Goal: Information Seeking & Learning: Learn about a topic

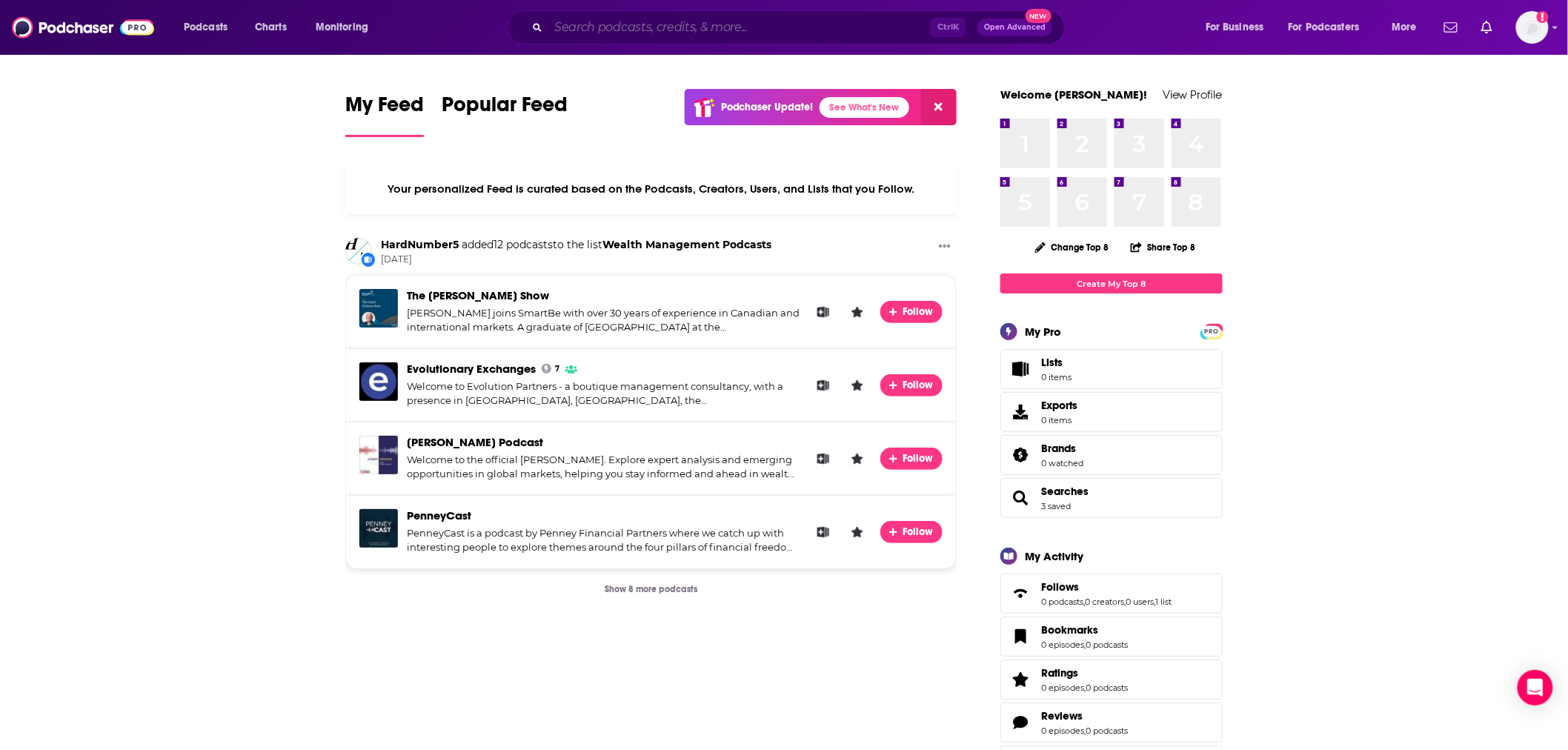
click at [603, 28] on input "Search podcasts, credits, & more..." at bounding box center [740, 27] width 383 height 24
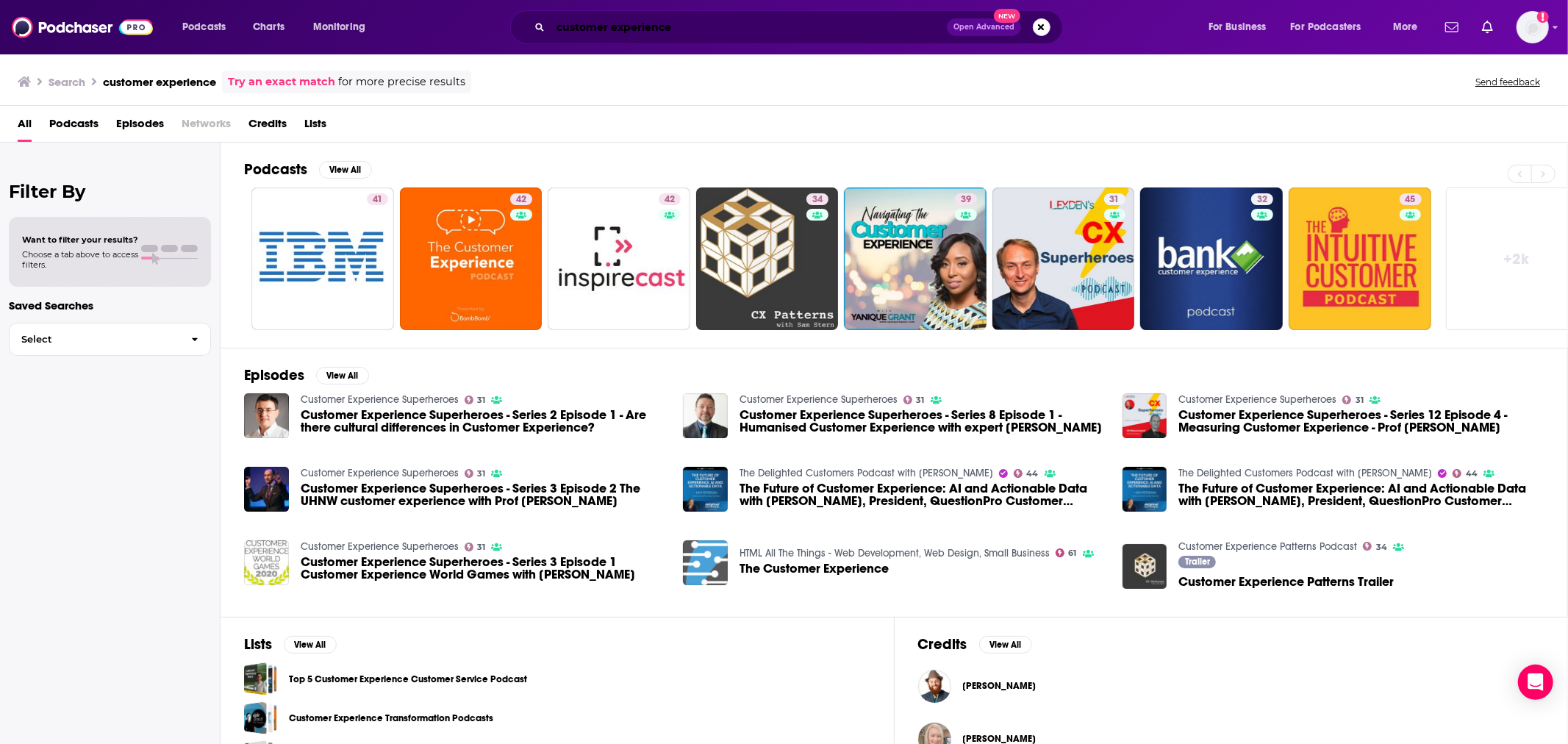
click at [604, 26] on input "customer experience" at bounding box center [749, 27] width 397 height 24
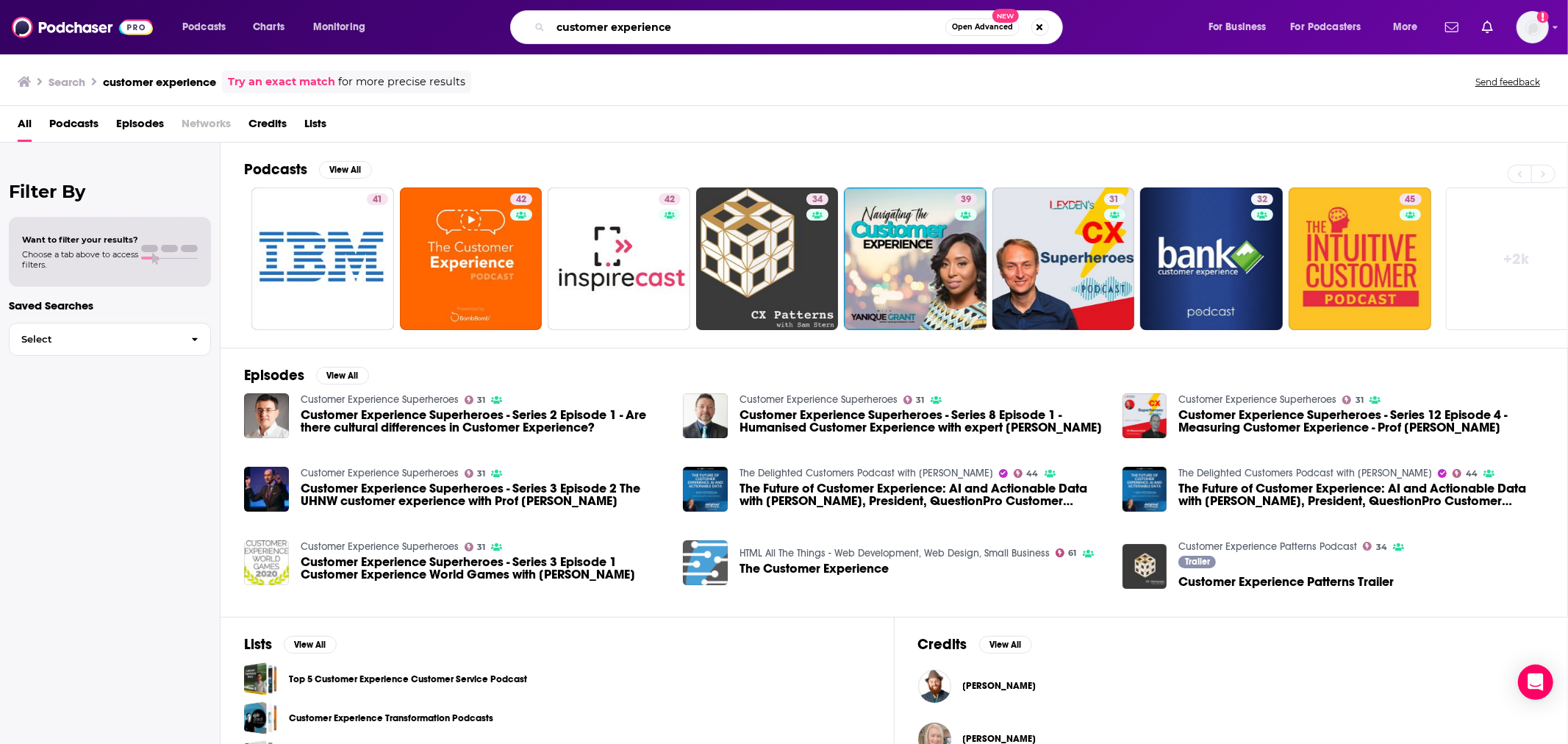
click at [604, 26] on input "customer experience" at bounding box center [748, 27] width 395 height 24
type input "cfo"
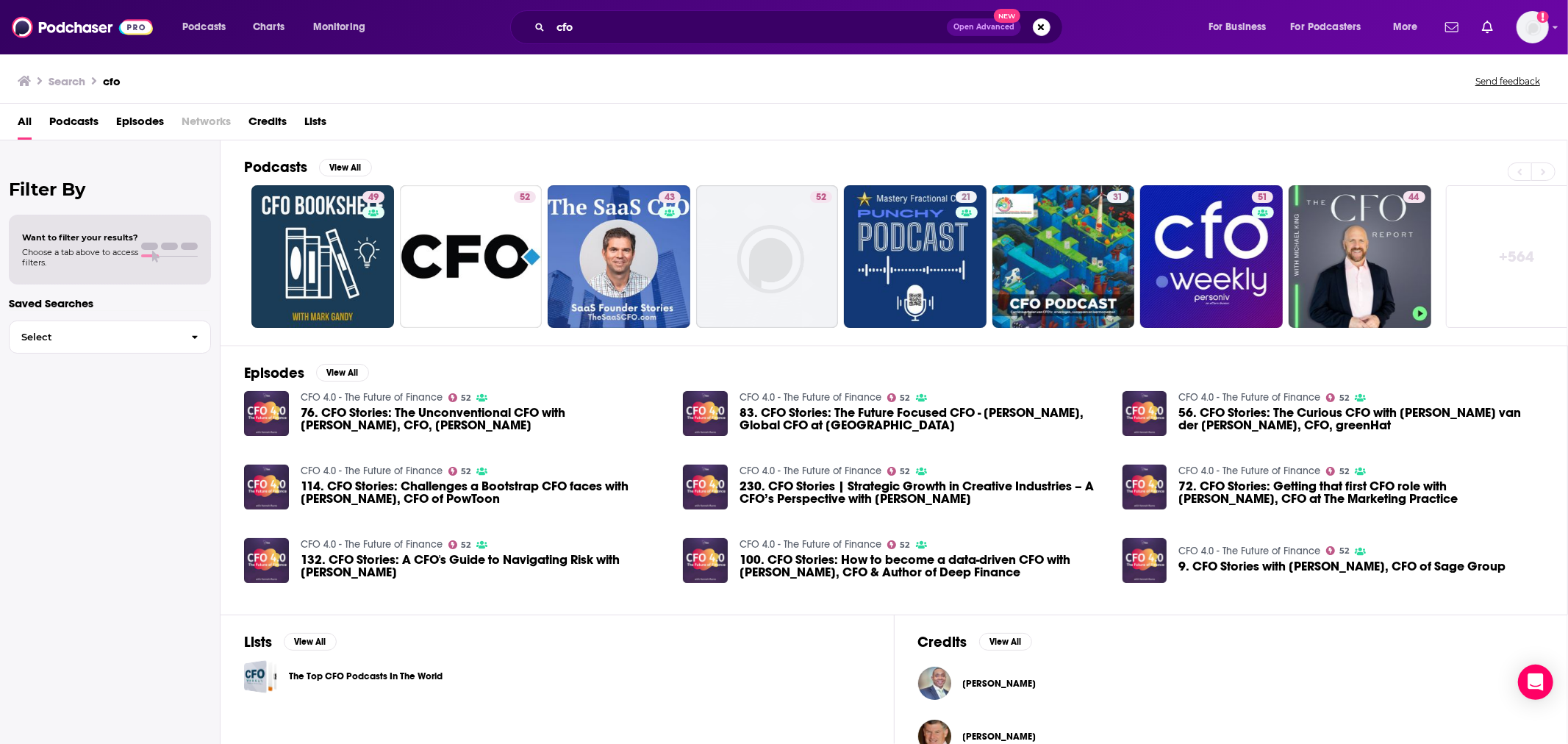
click at [83, 120] on span "Podcasts" at bounding box center [74, 124] width 49 height 30
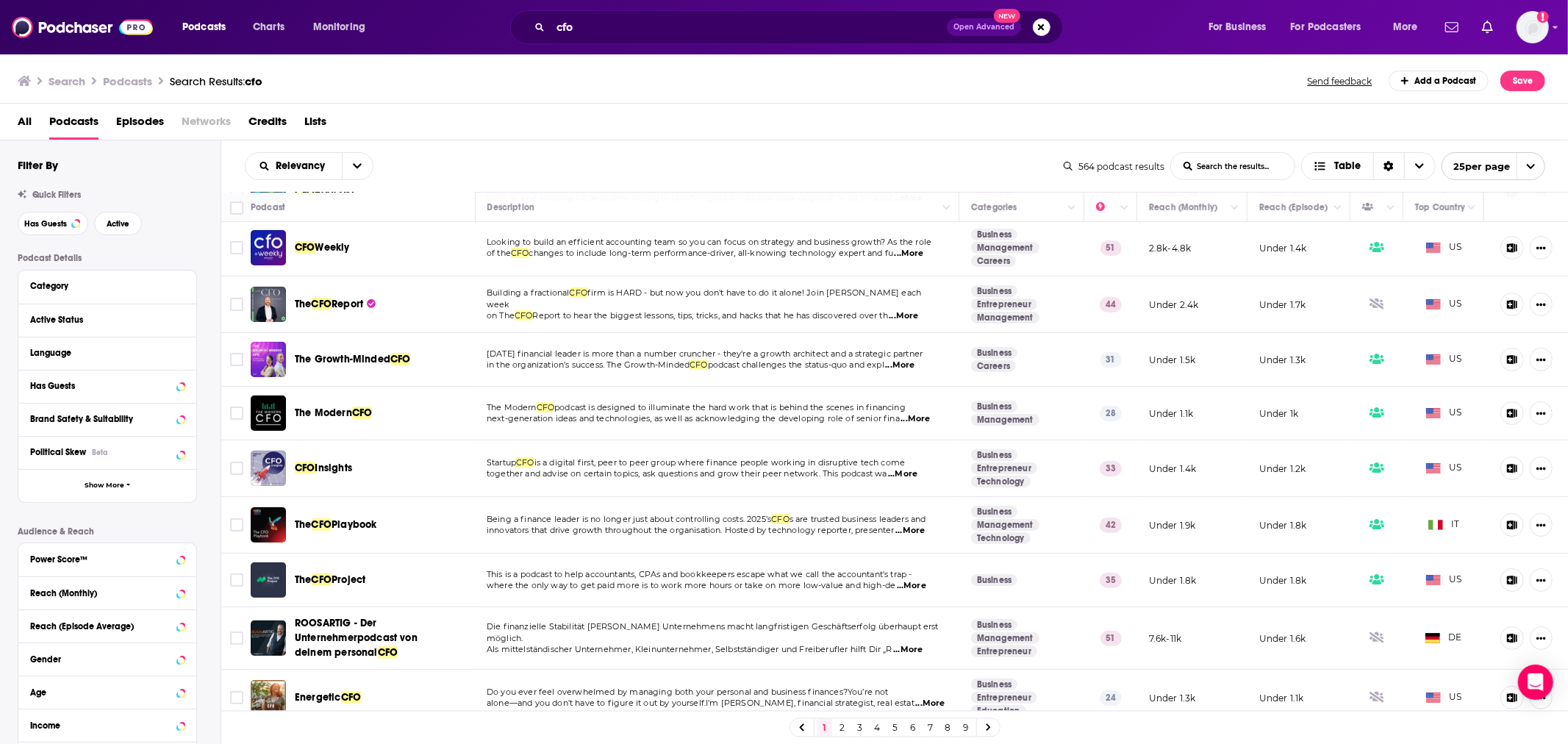
scroll to position [326, 0]
click at [148, 122] on span "Episodes" at bounding box center [140, 124] width 47 height 30
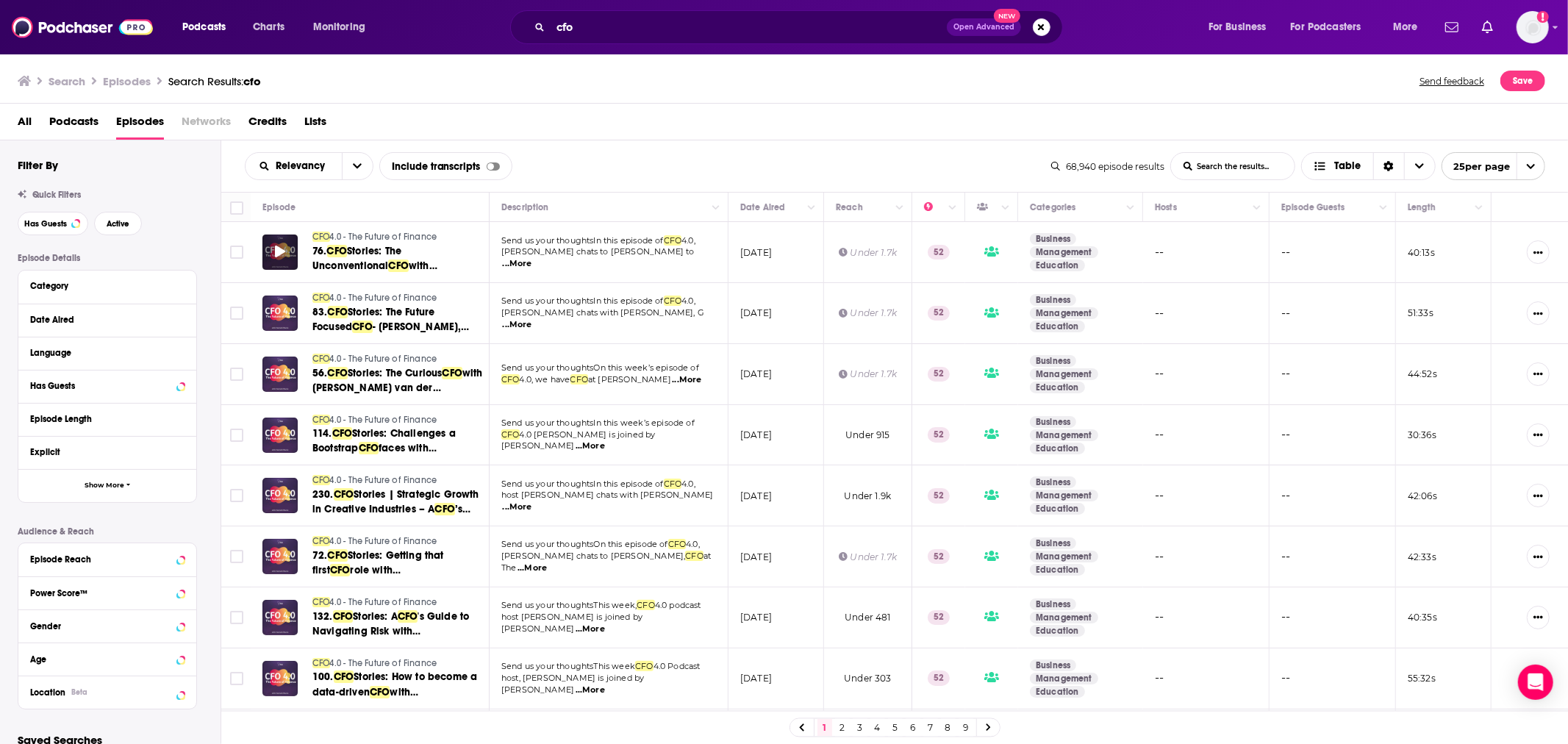
click at [279, 259] on span at bounding box center [280, 252] width 10 height 17
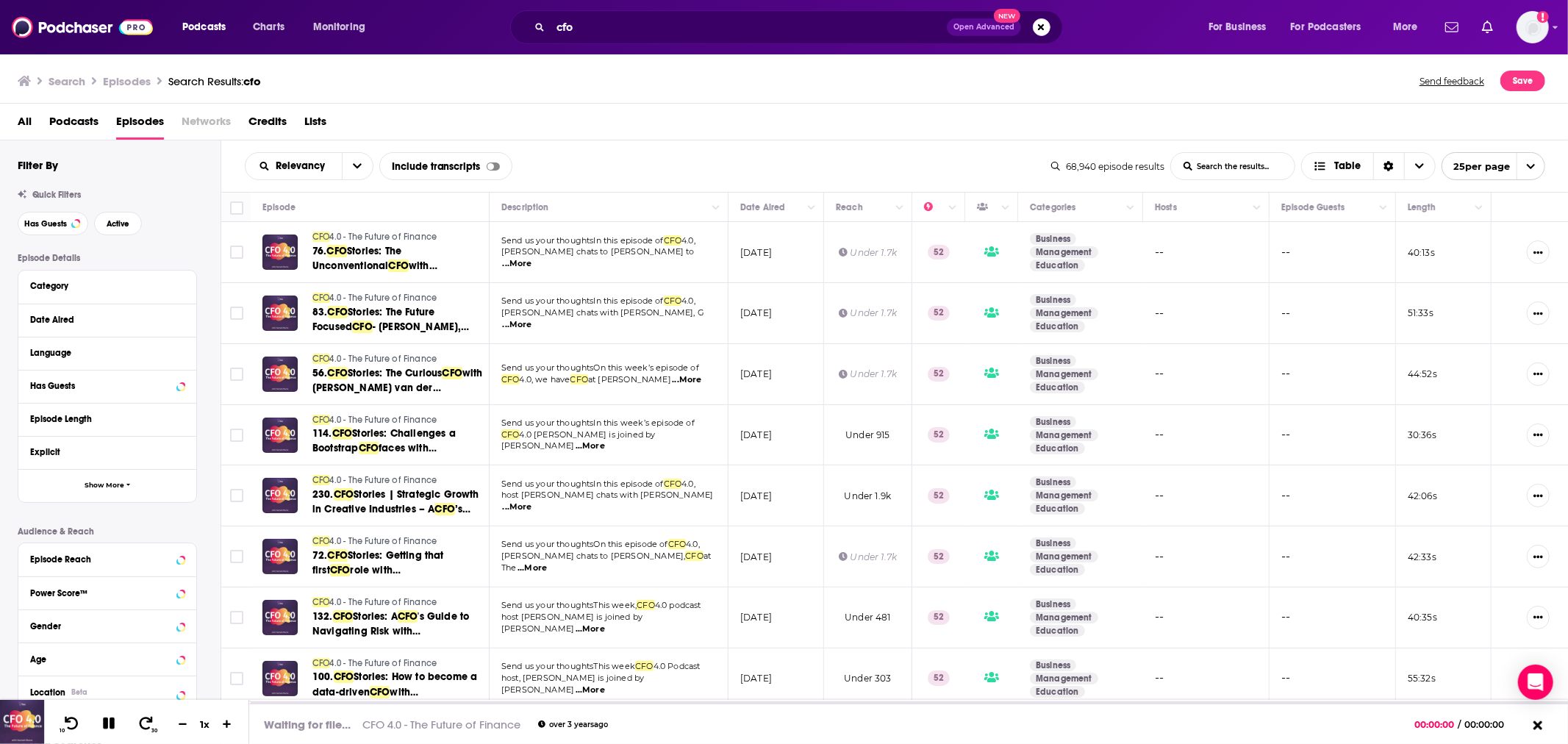
click at [363, 233] on span "4.0 - The Future of Finance" at bounding box center [383, 236] width 107 height 10
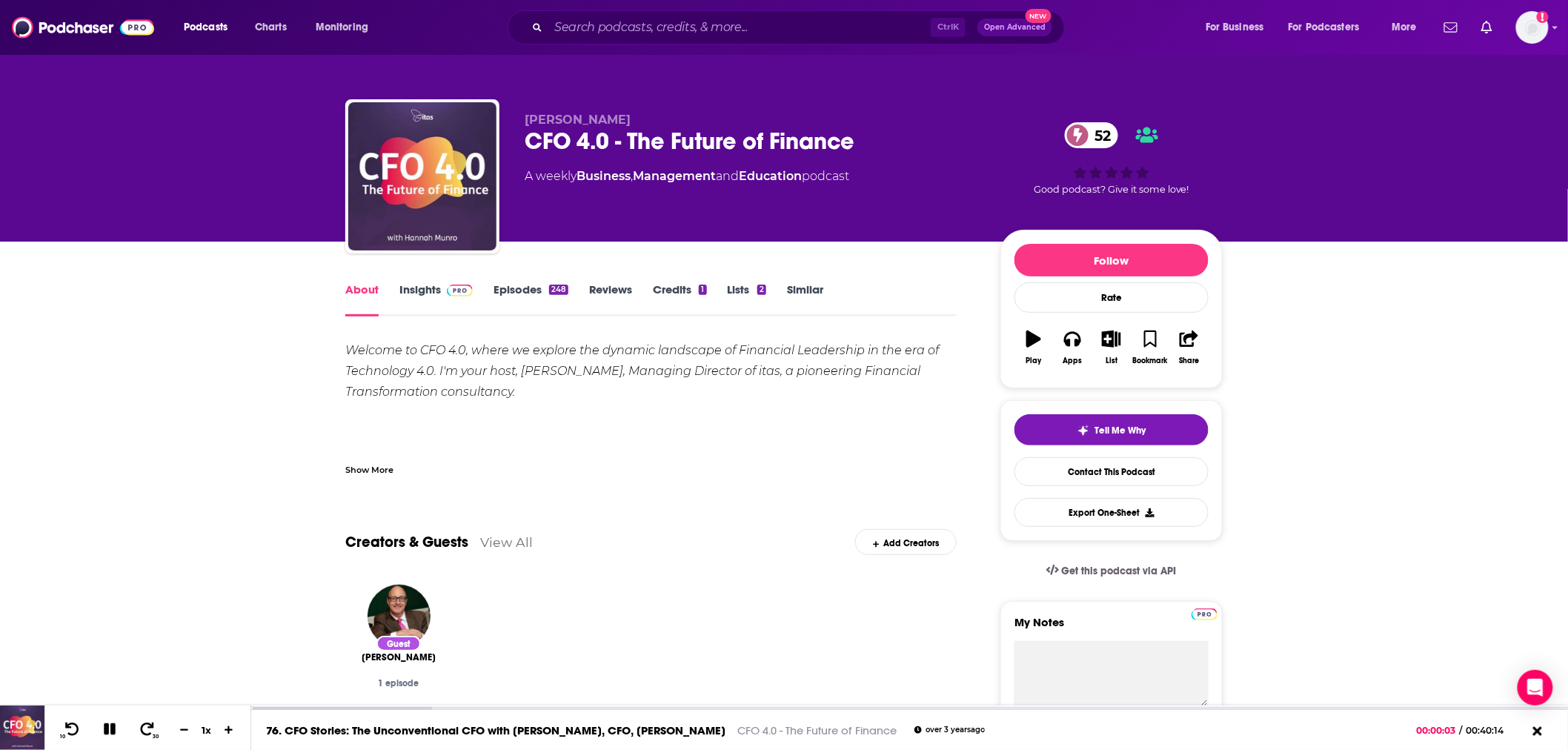
click at [411, 288] on link "Insights" at bounding box center [436, 299] width 74 height 34
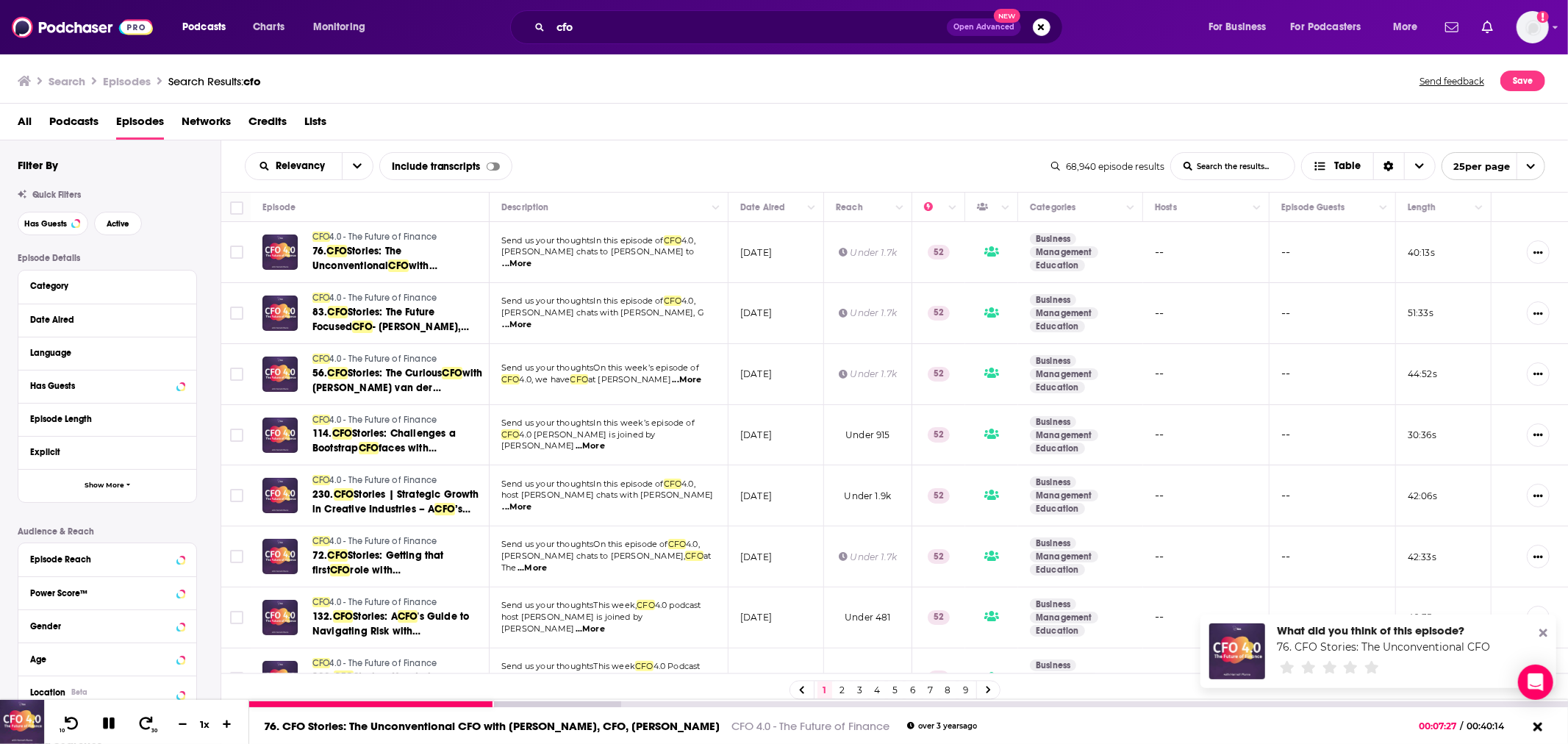
click at [113, 731] on button at bounding box center [108, 724] width 26 height 18
click at [583, 5] on div "Podcasts Charts Monitoring cfo Open Advanced New For Business For Podcasters Mo…" at bounding box center [784, 27] width 1568 height 54
click at [68, 130] on span "Podcasts" at bounding box center [74, 124] width 49 height 30
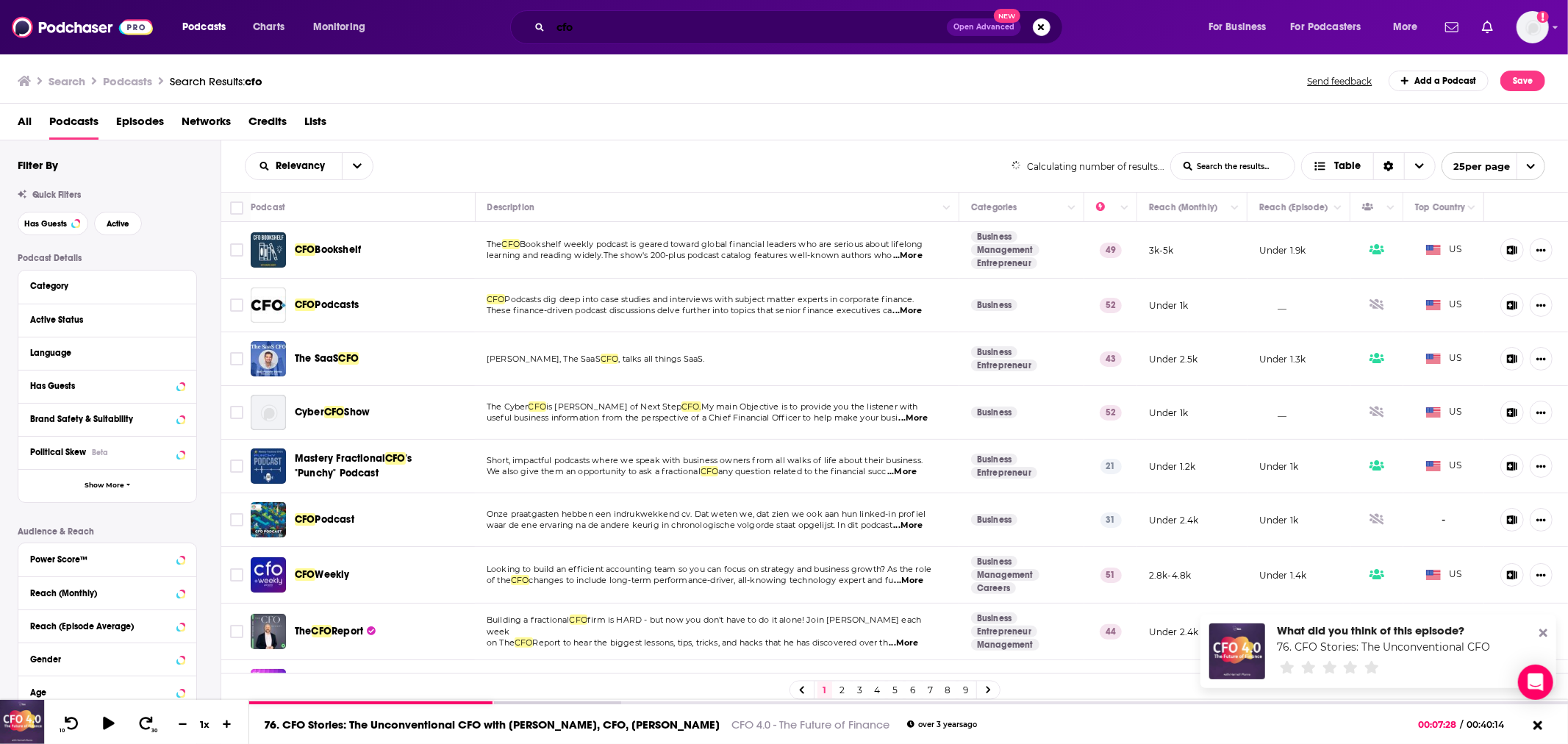
click at [563, 22] on input "cfo" at bounding box center [749, 27] width 397 height 24
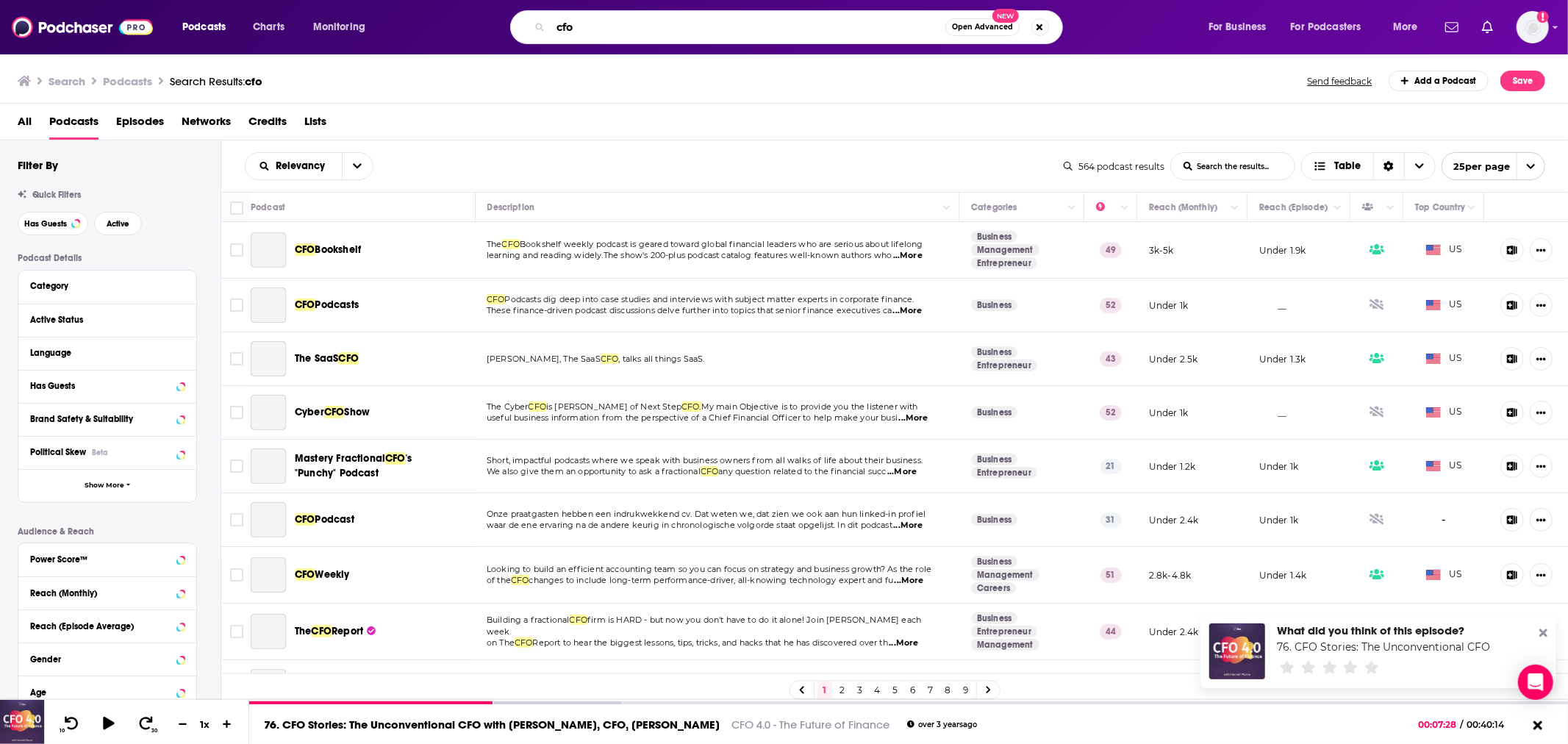
click at [563, 22] on input "cfo" at bounding box center [748, 27] width 395 height 24
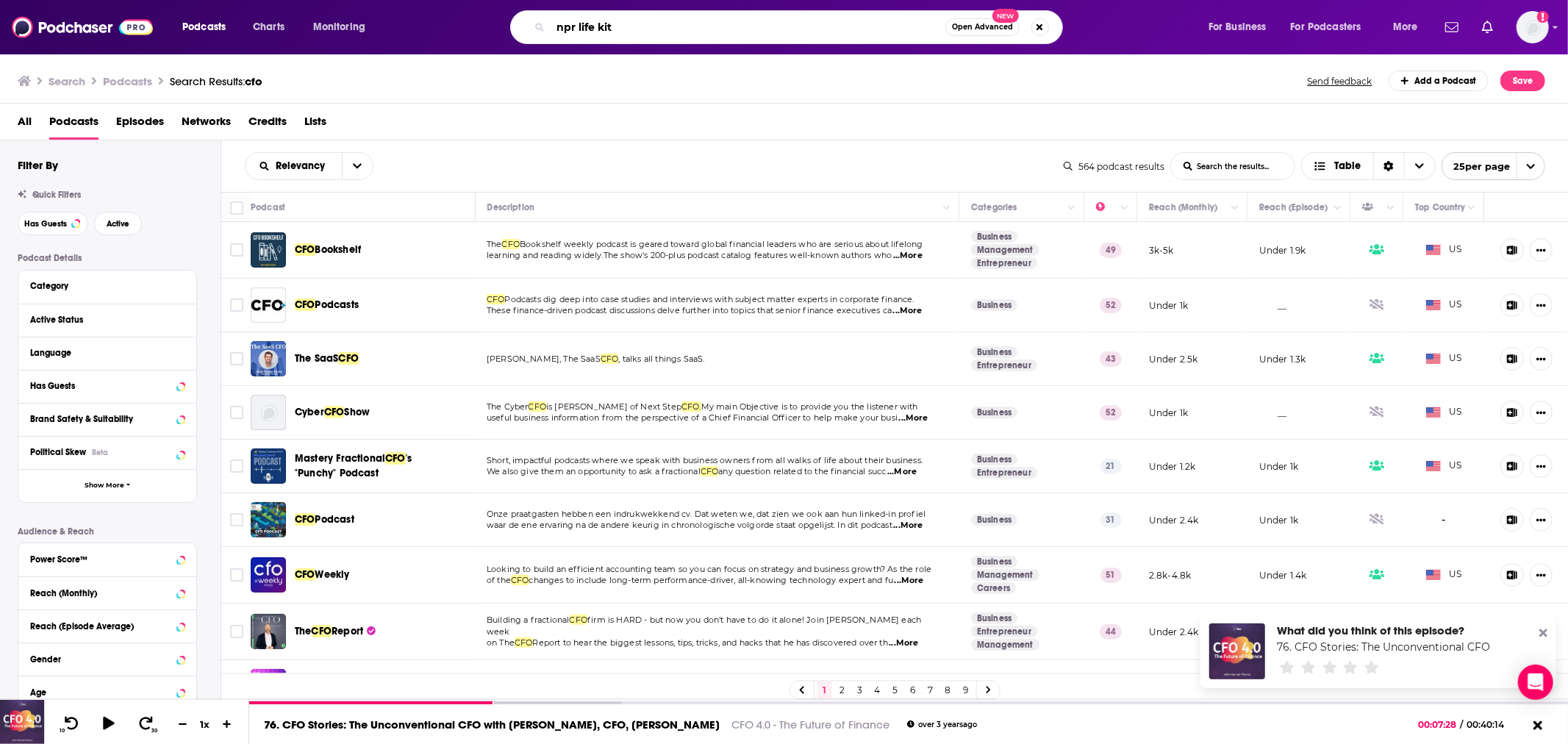
type input "npr life kit"
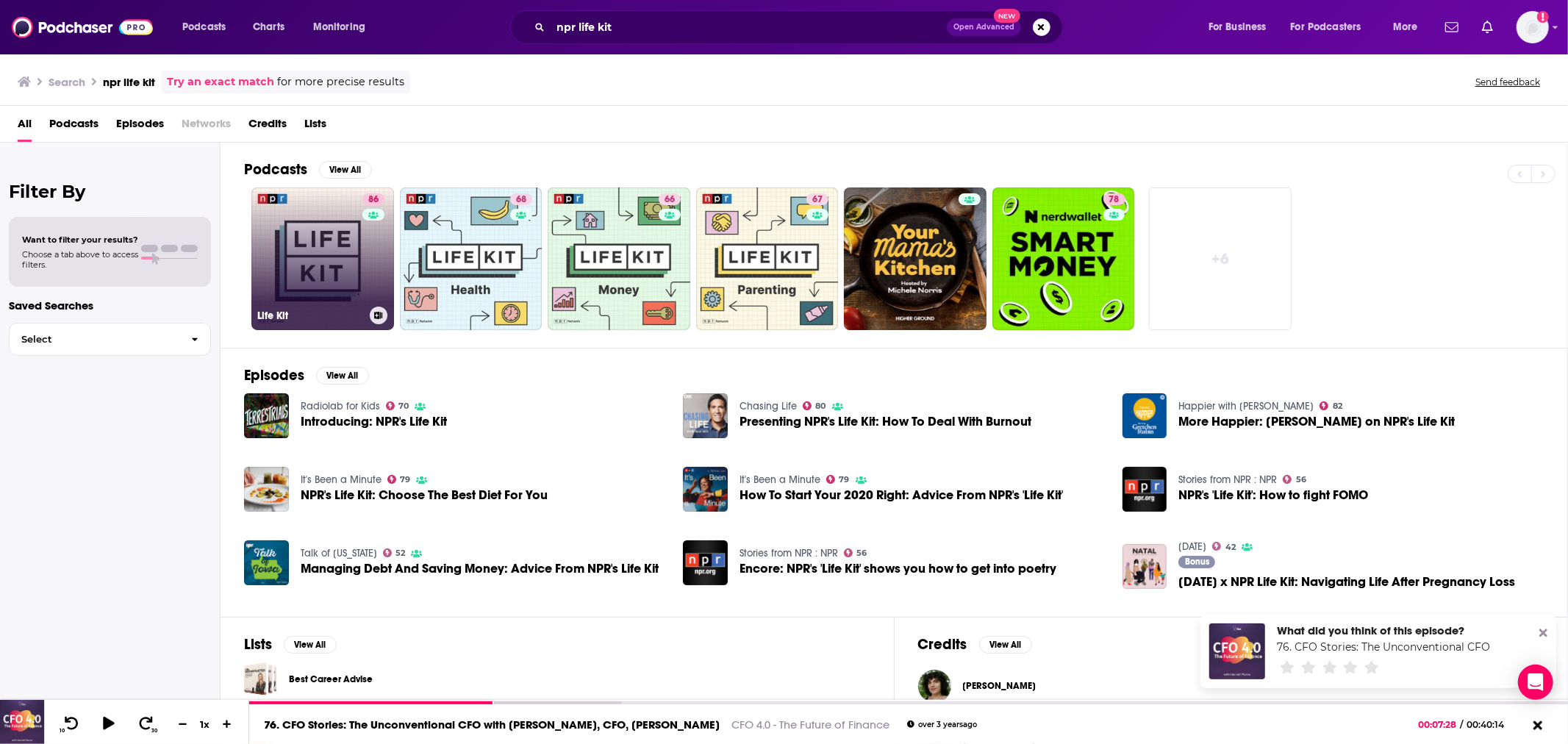
click at [320, 247] on link "86 Life Kit" at bounding box center [323, 259] width 142 height 142
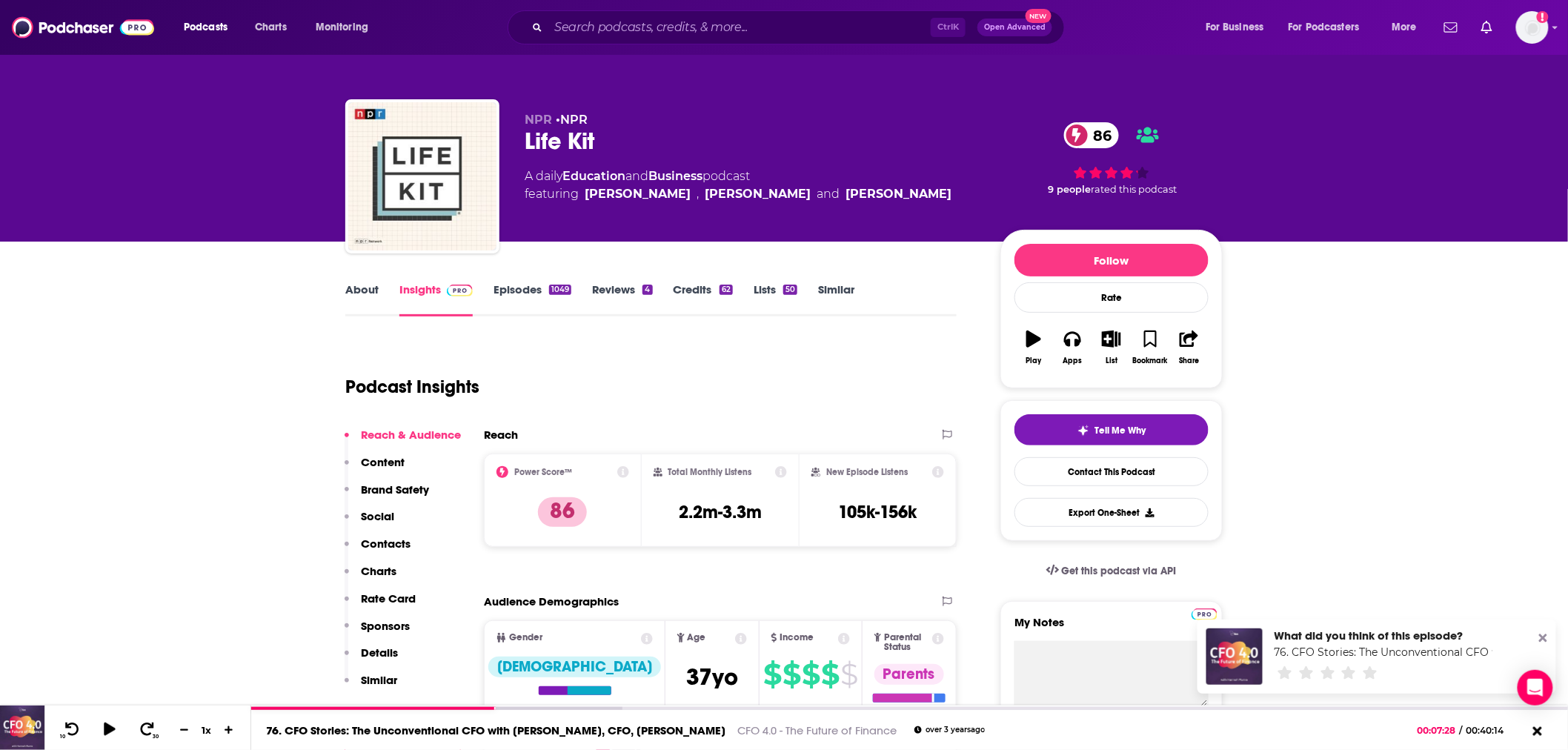
click at [408, 495] on button "Brand Safety" at bounding box center [386, 496] width 84 height 28
click at [364, 283] on link "About" at bounding box center [362, 299] width 33 height 34
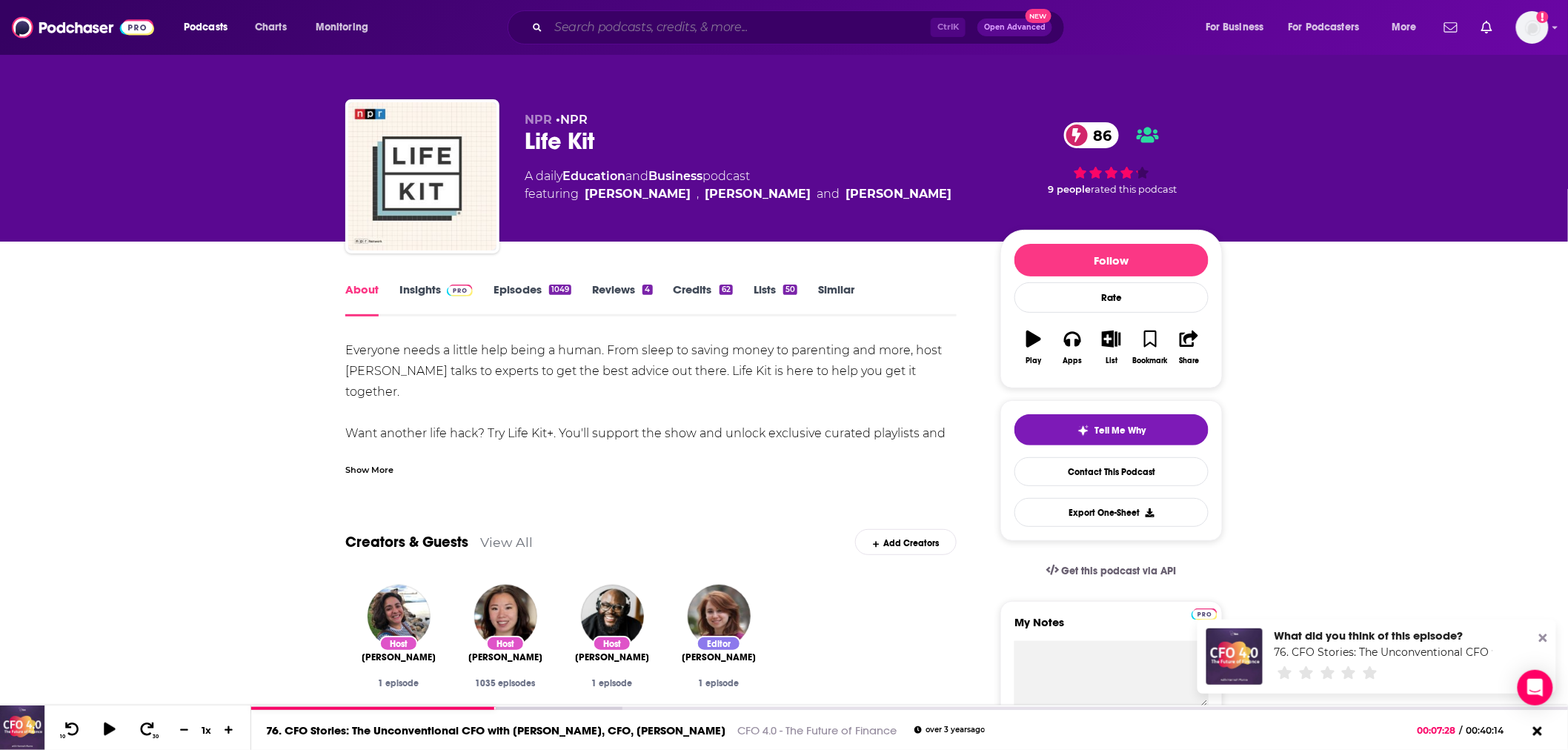
click at [616, 31] on input "Search podcasts, credits, & more..." at bounding box center [740, 27] width 383 height 24
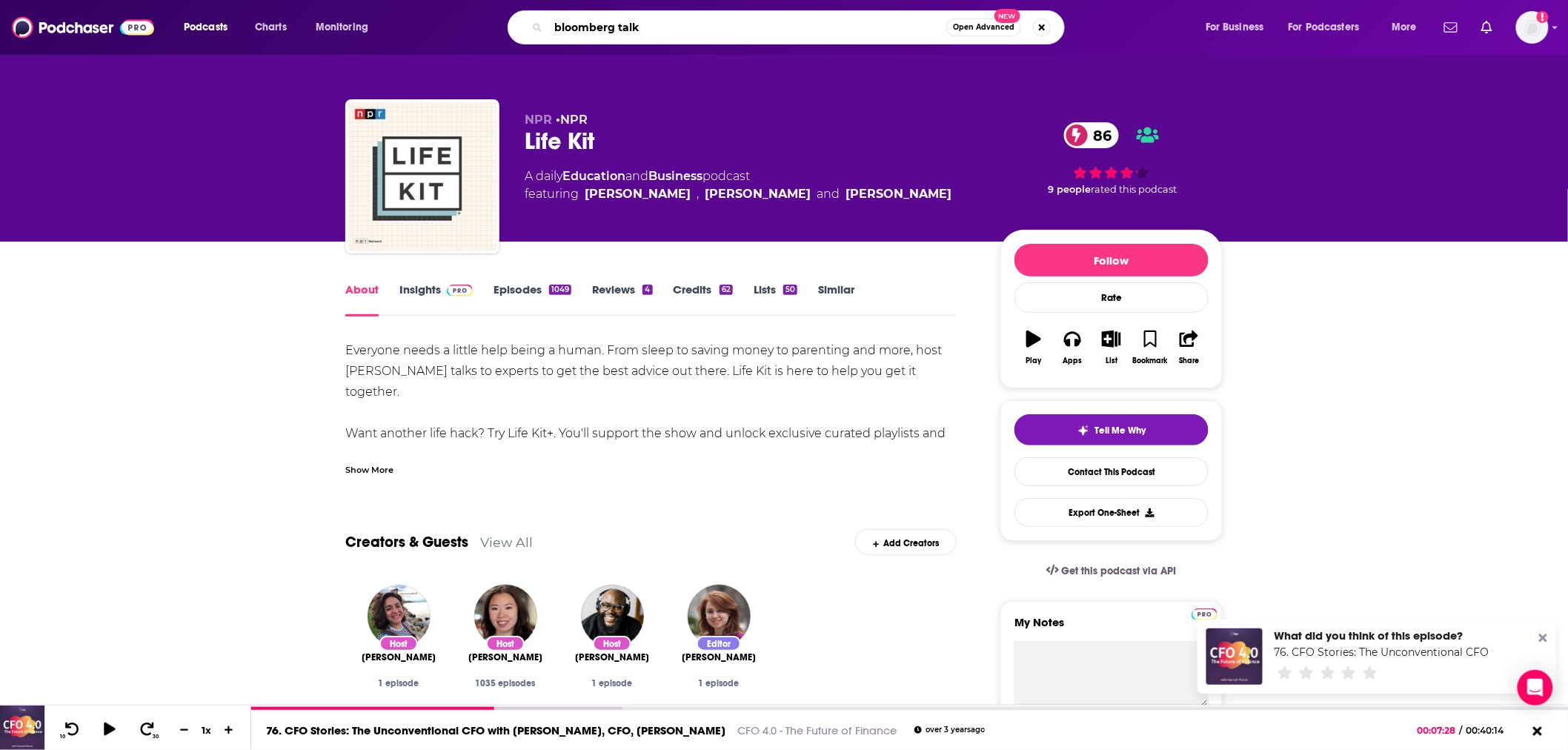
type input "bloomberg talks"
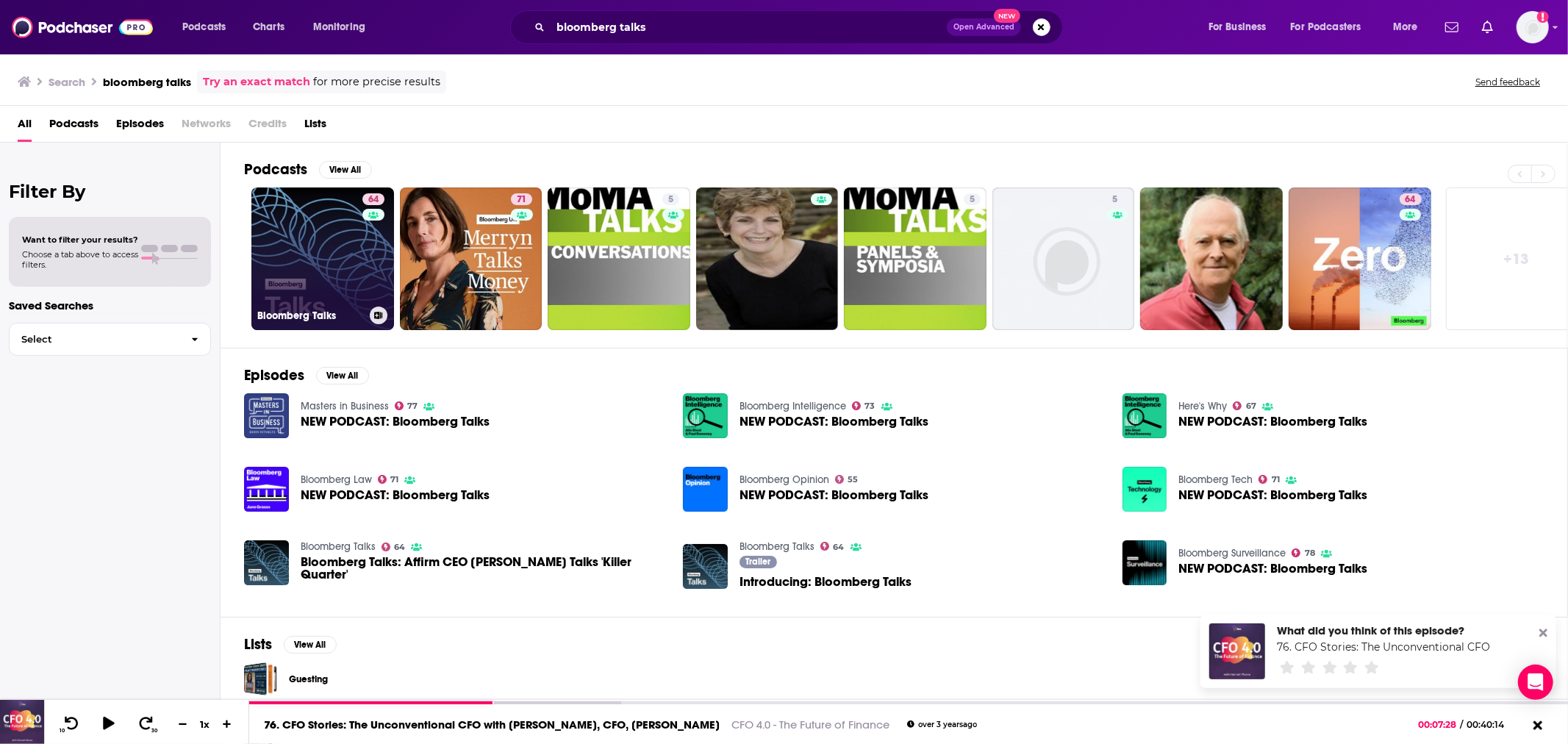
click at [322, 270] on link "64 Bloomberg Talks" at bounding box center [323, 259] width 142 height 142
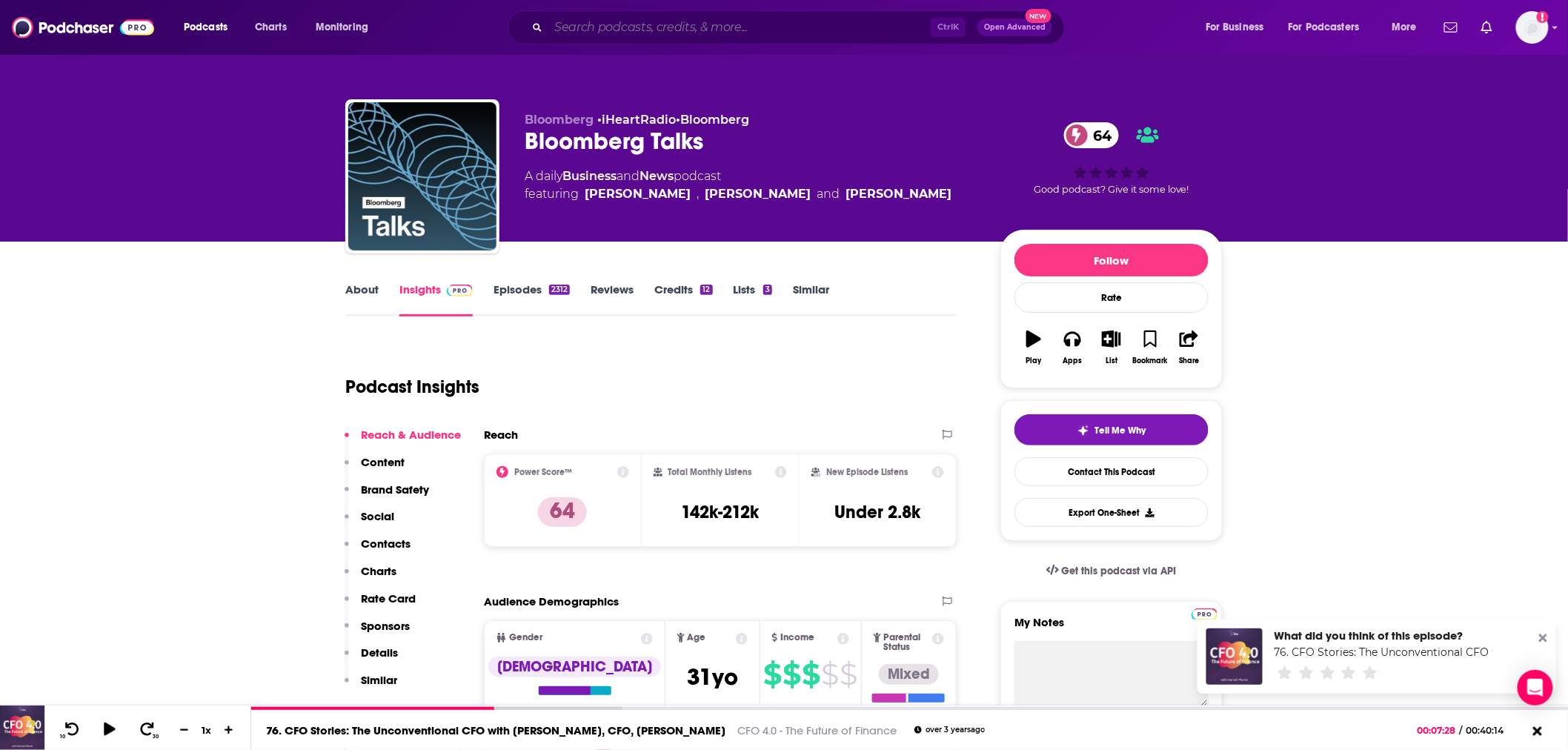
click at [567, 18] on input "Search podcasts, credits, & more..." at bounding box center [740, 27] width 383 height 24
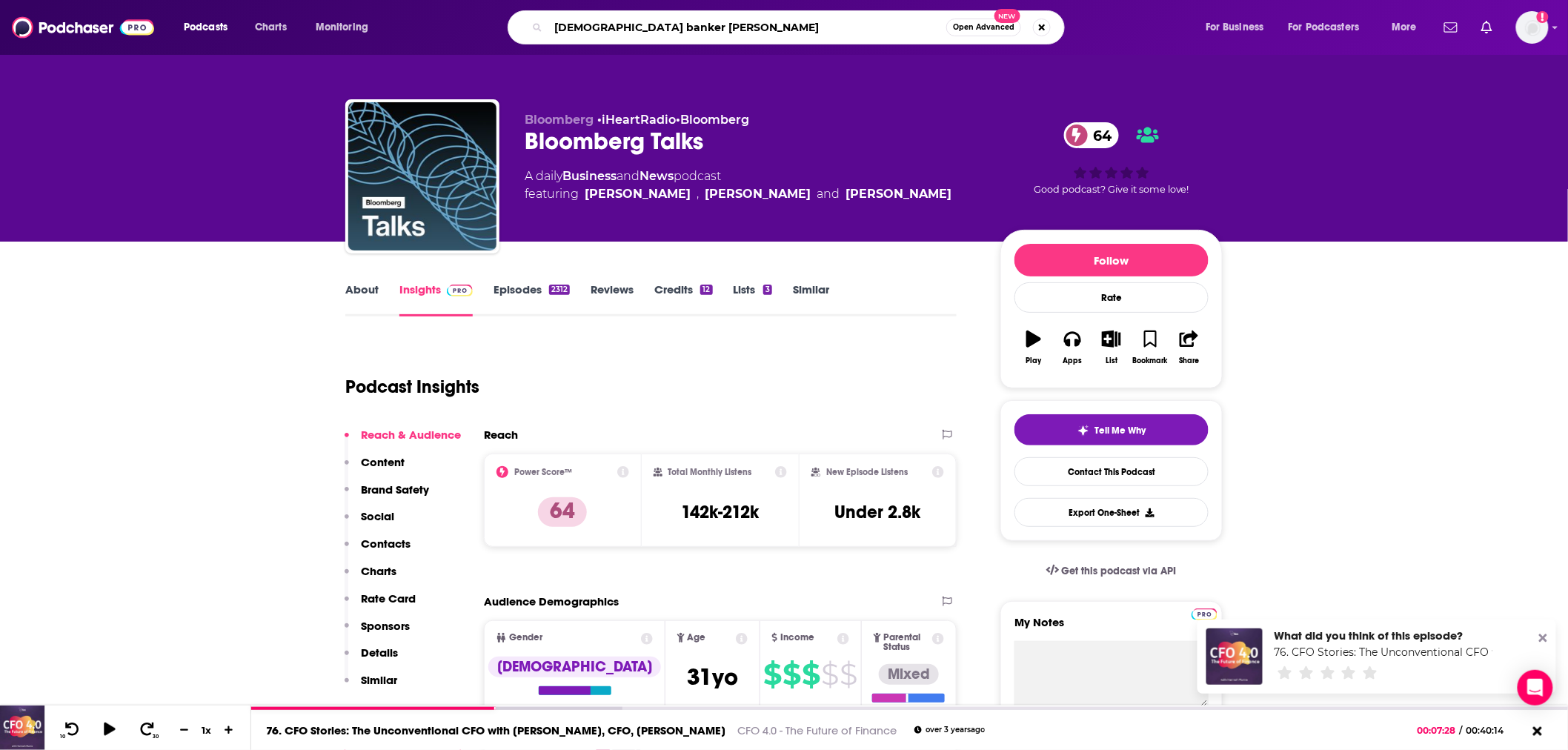
type input "[DEMOGRAPHIC_DATA] banker podcast"
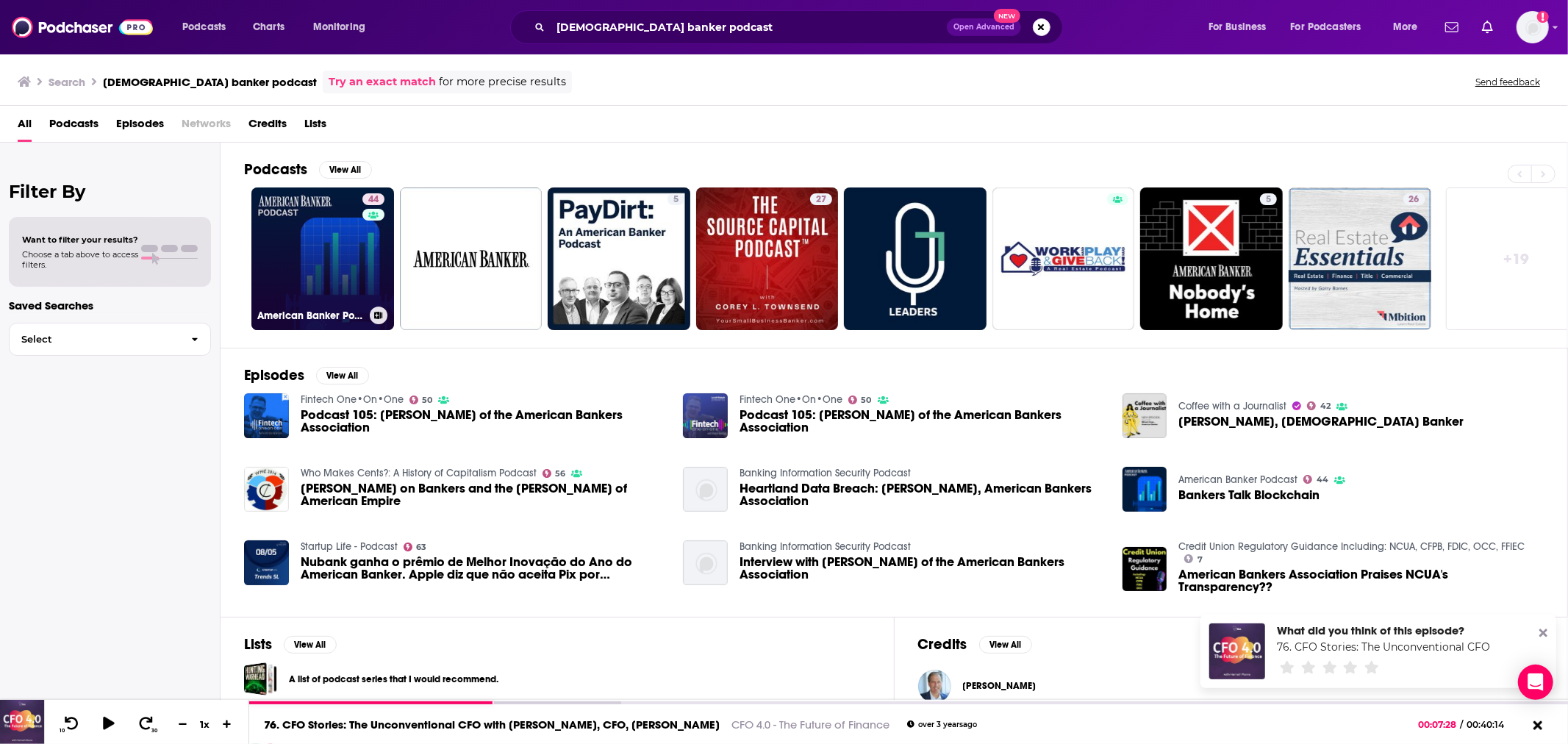
click at [285, 232] on link "44 American Banker Podcast" at bounding box center [323, 259] width 142 height 142
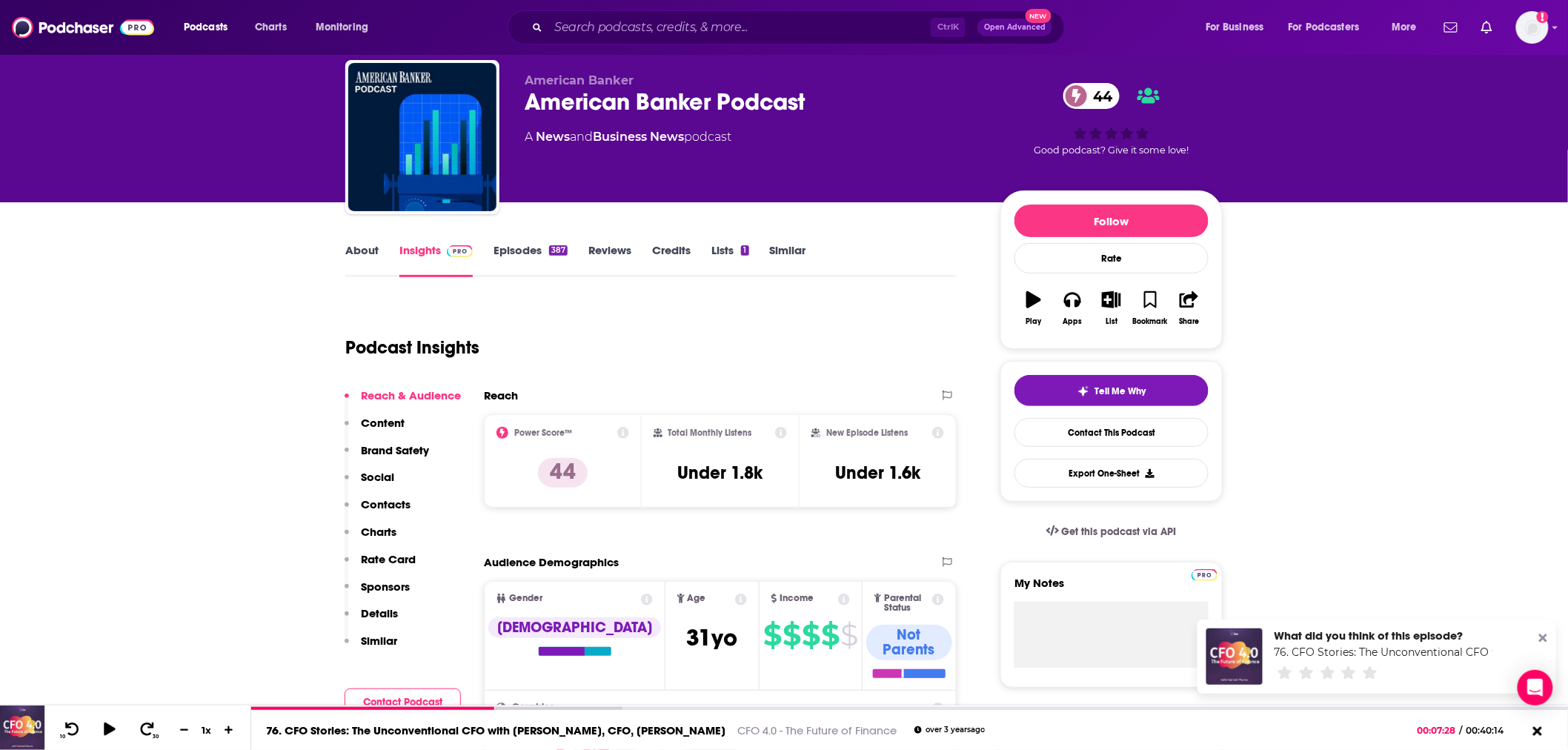
scroll to position [41, 0]
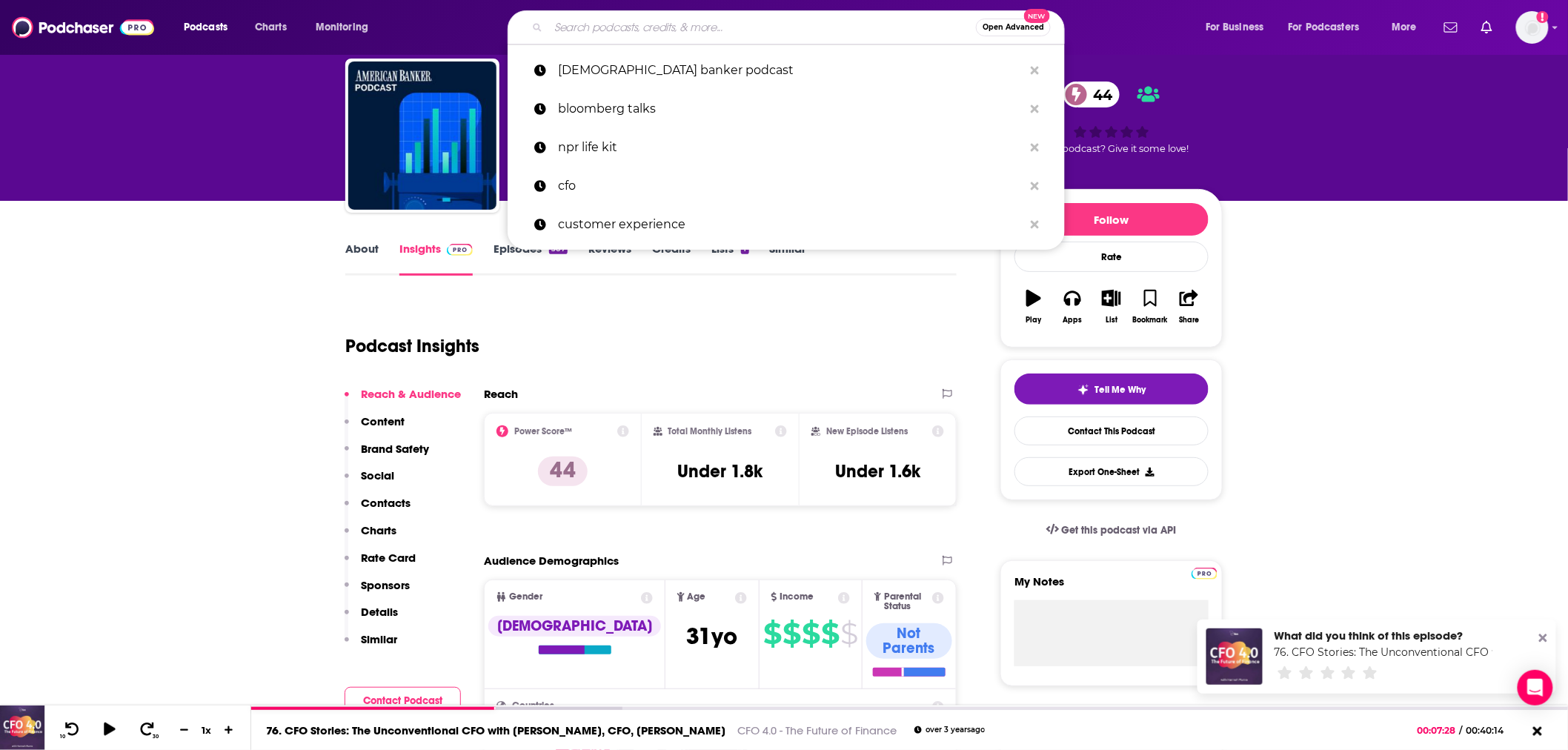
click at [646, 30] on input "Search podcasts, credits, & more..." at bounding box center [762, 27] width 428 height 24
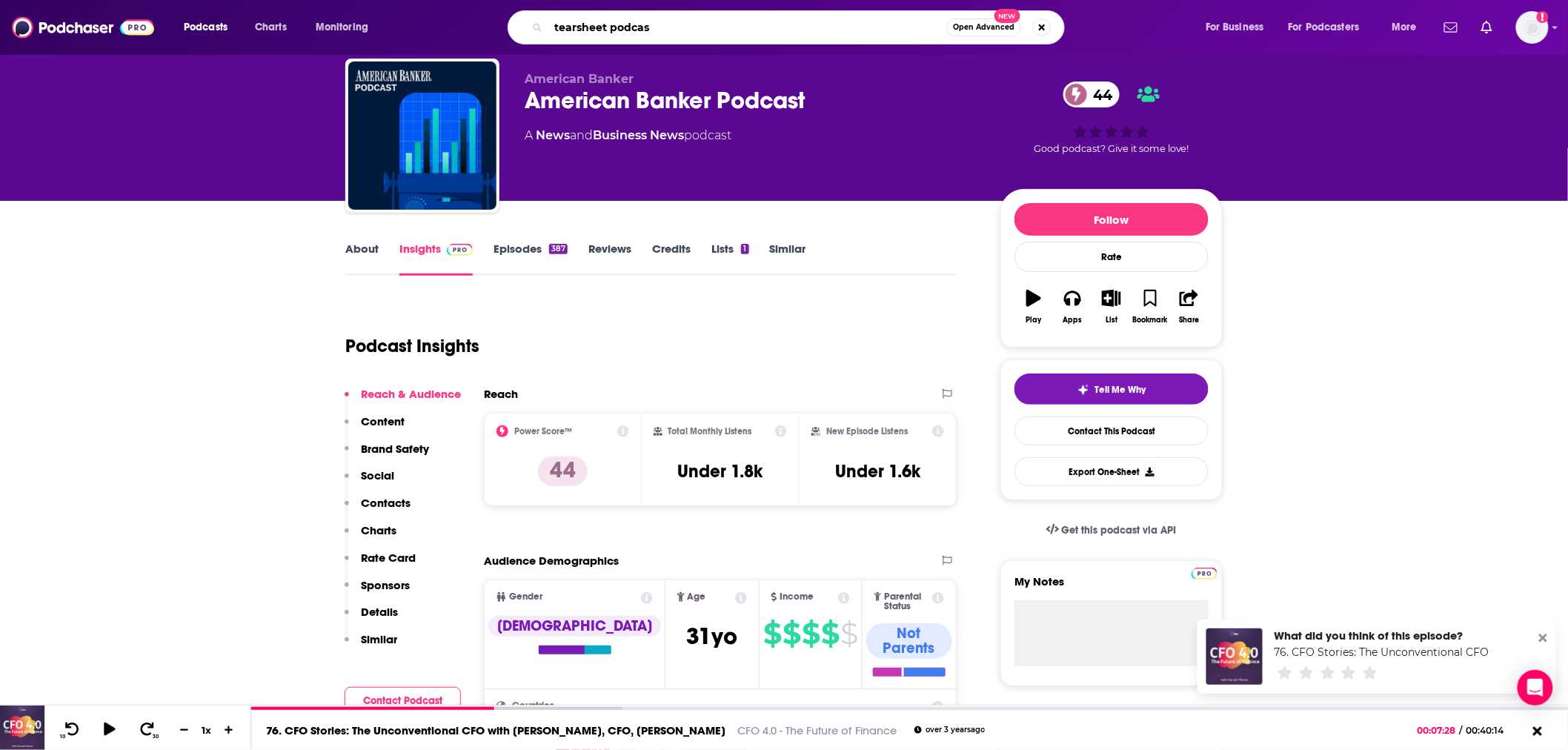
type input "tearsheet podcast"
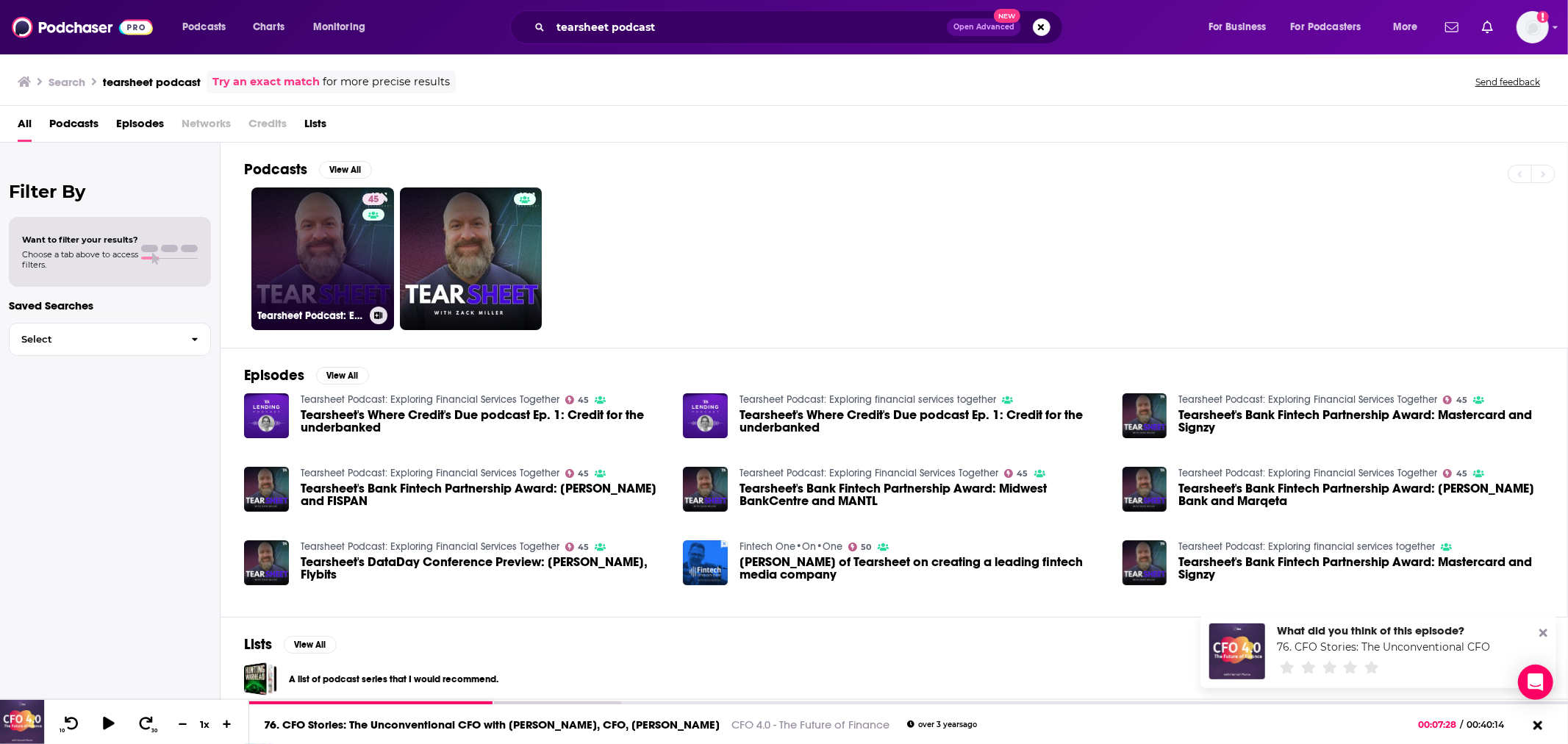
click at [282, 220] on link "45 Tearsheet Podcast: Exploring Financial Services Together" at bounding box center [323, 259] width 142 height 142
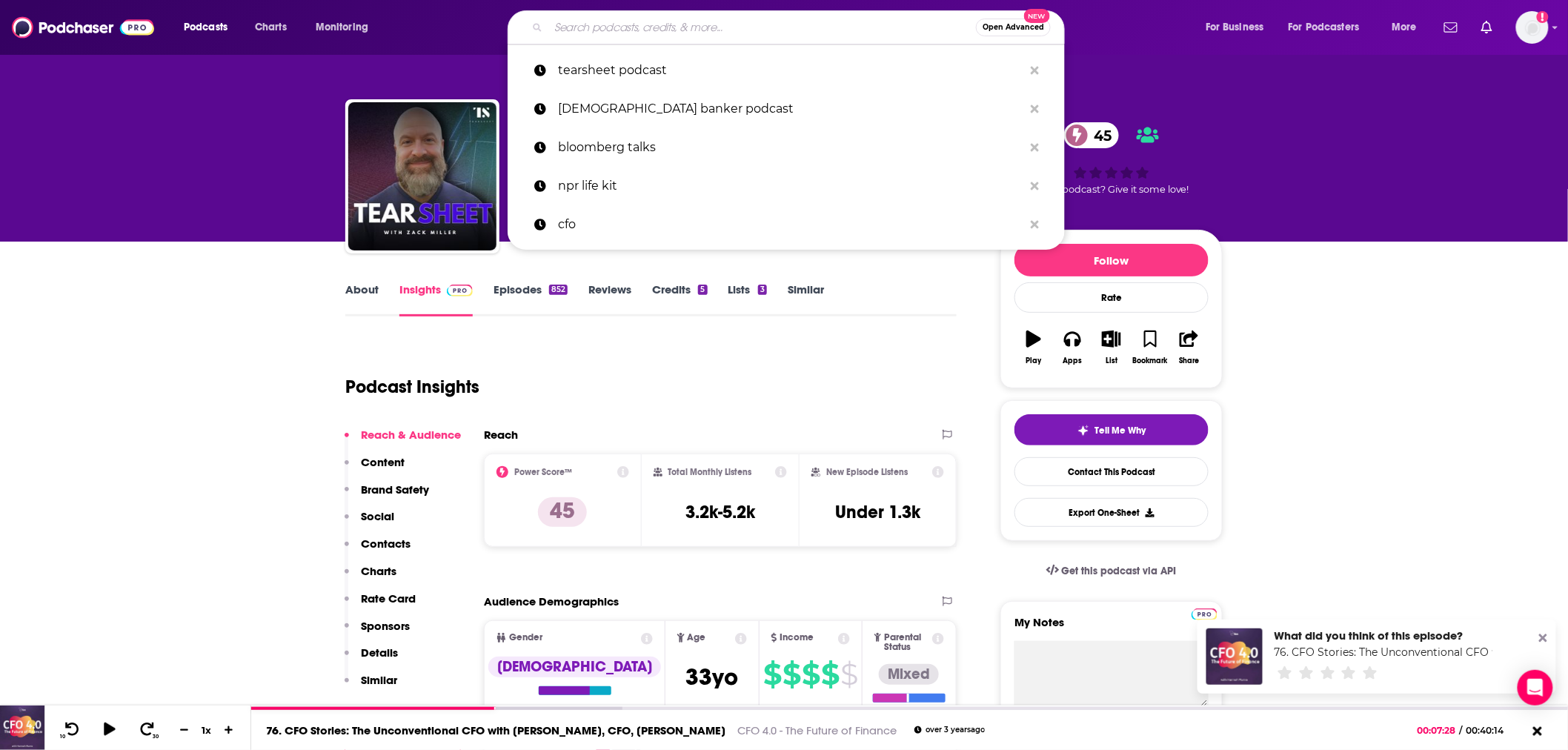
click at [646, 25] on input "Search podcasts, credits, & more..." at bounding box center [762, 27] width 428 height 24
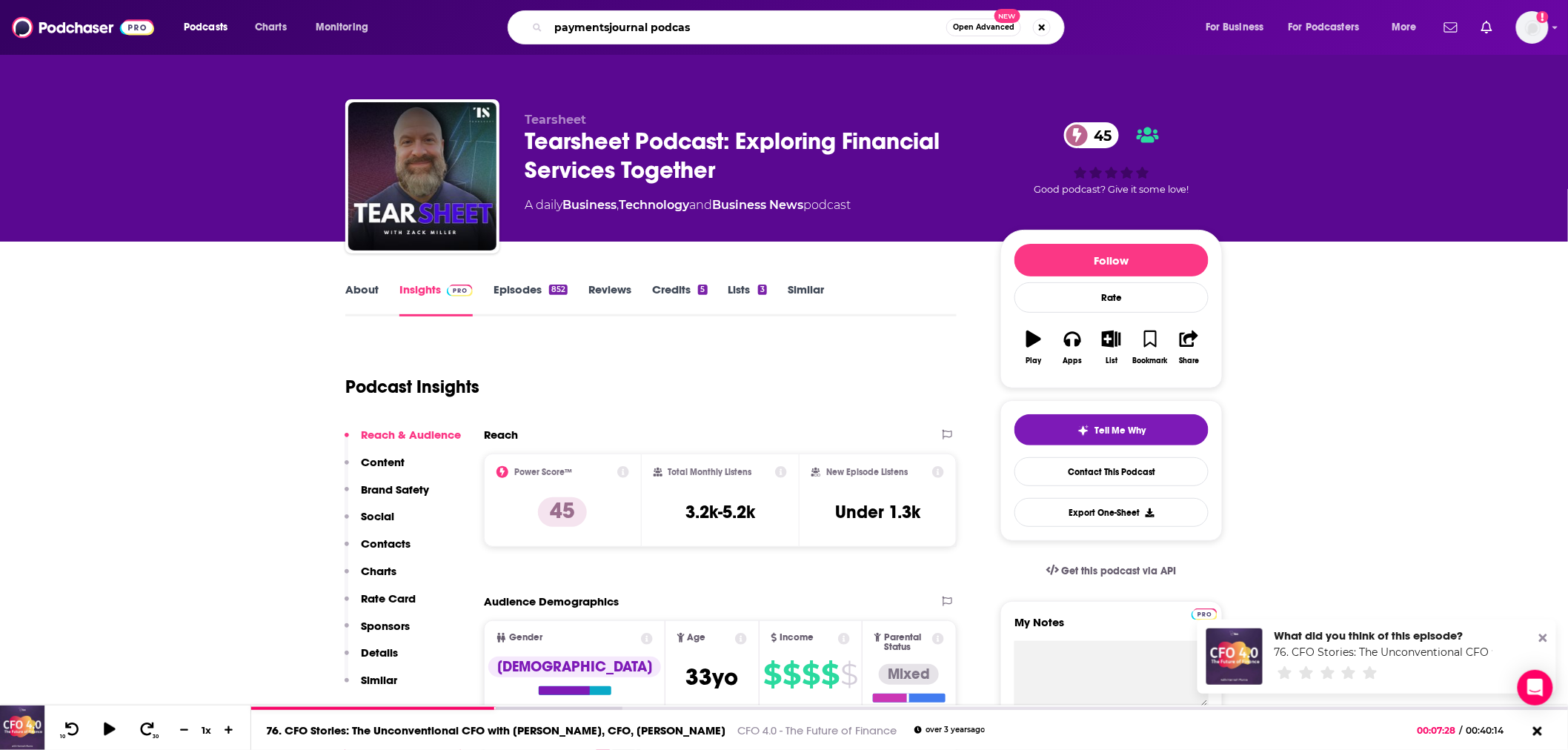
type input "paymentsjournal podcast"
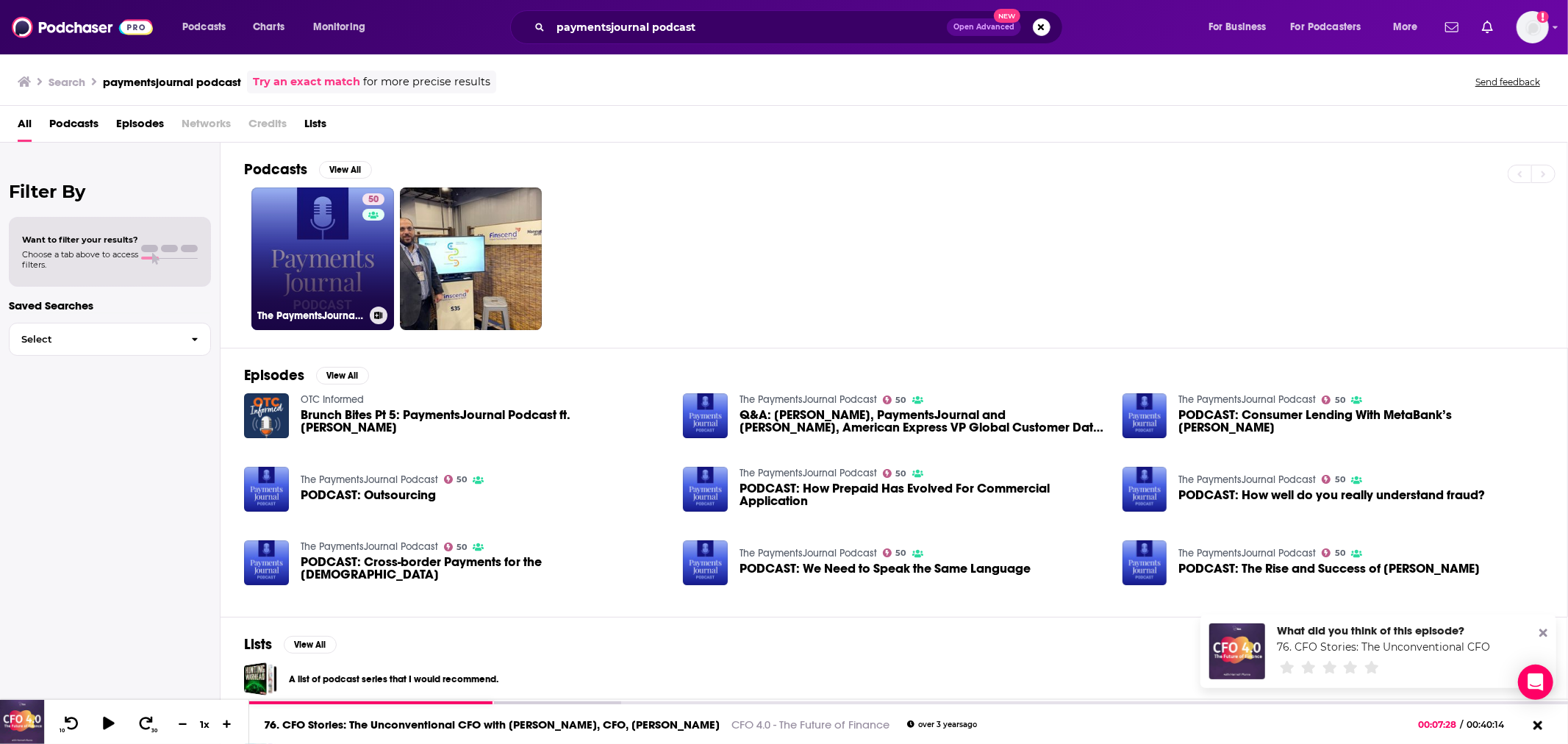
click at [294, 276] on link "50 The PaymentsJournal Podcast" at bounding box center [323, 259] width 142 height 142
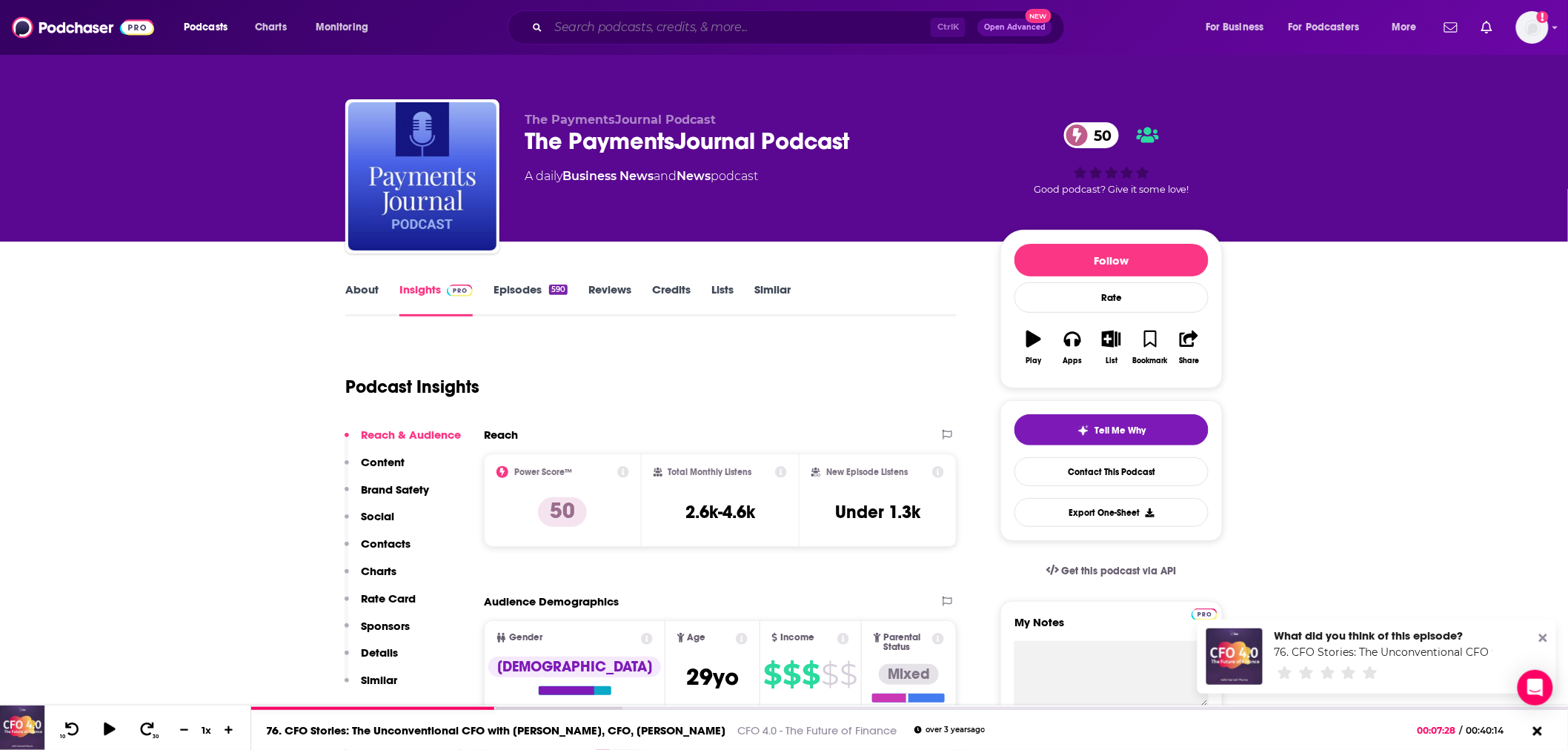
click at [594, 27] on input "Search podcasts, credits, & more..." at bounding box center [740, 27] width 383 height 24
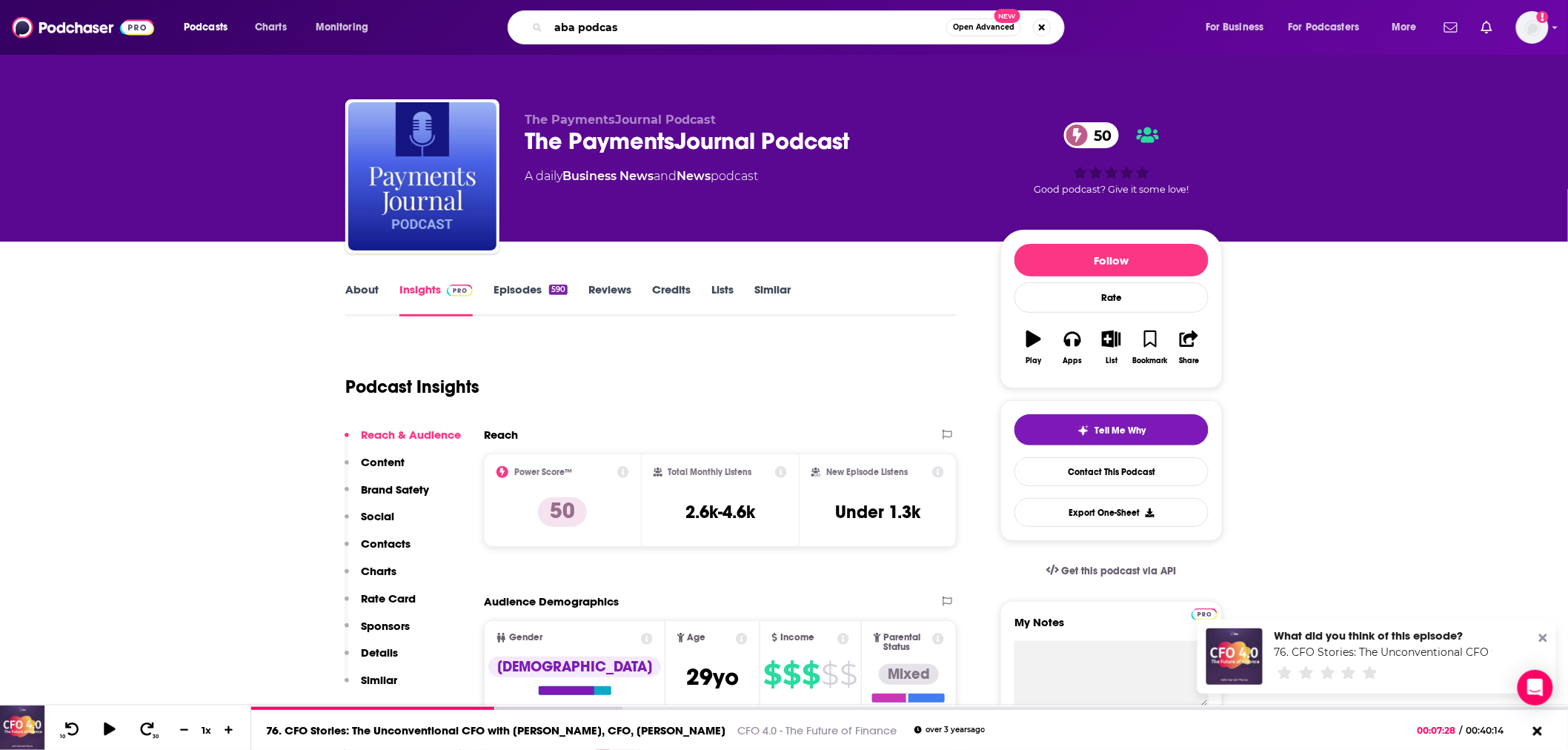
type input "aba podcast"
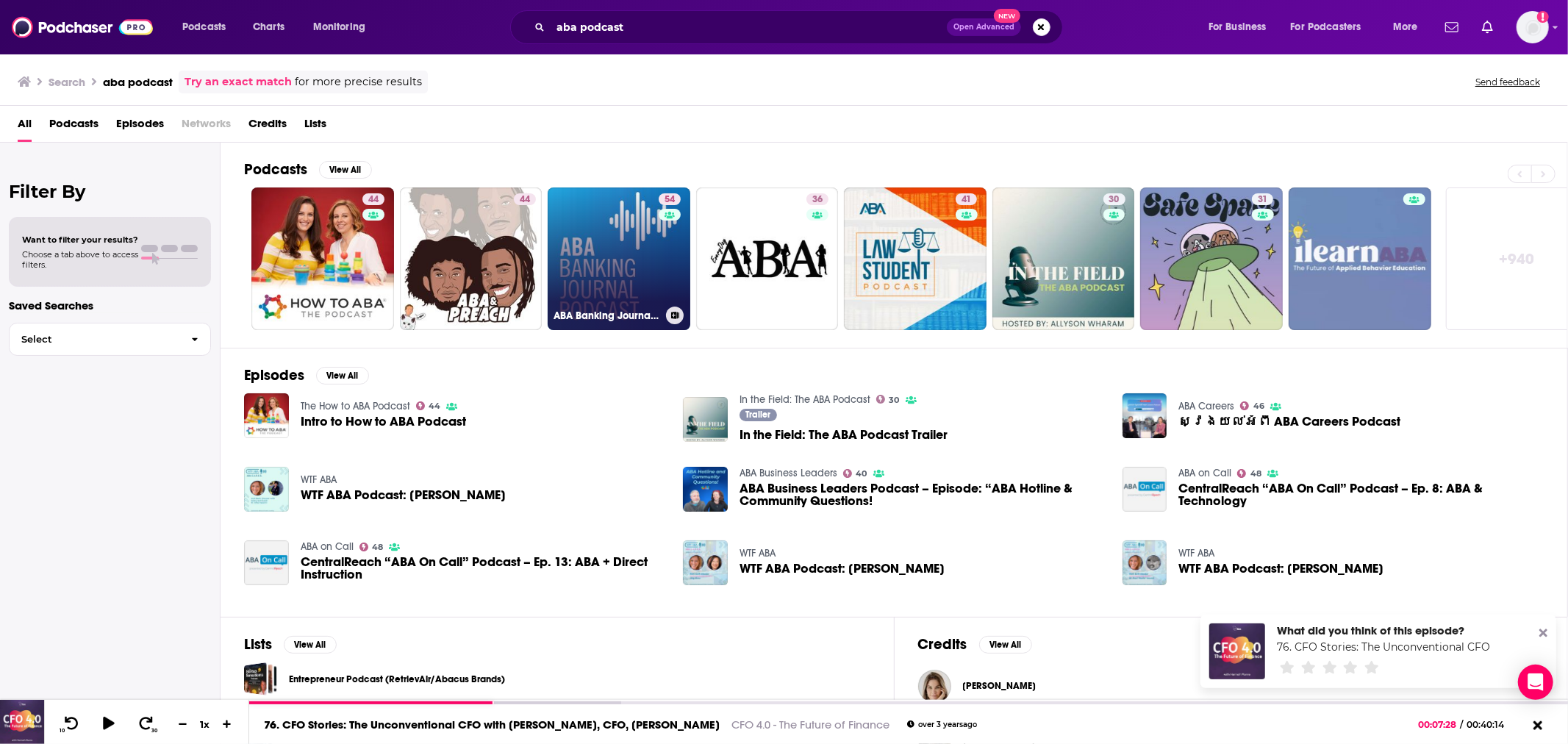
click at [598, 281] on link "54 ABA Banking Journal Podcast" at bounding box center [619, 259] width 142 height 142
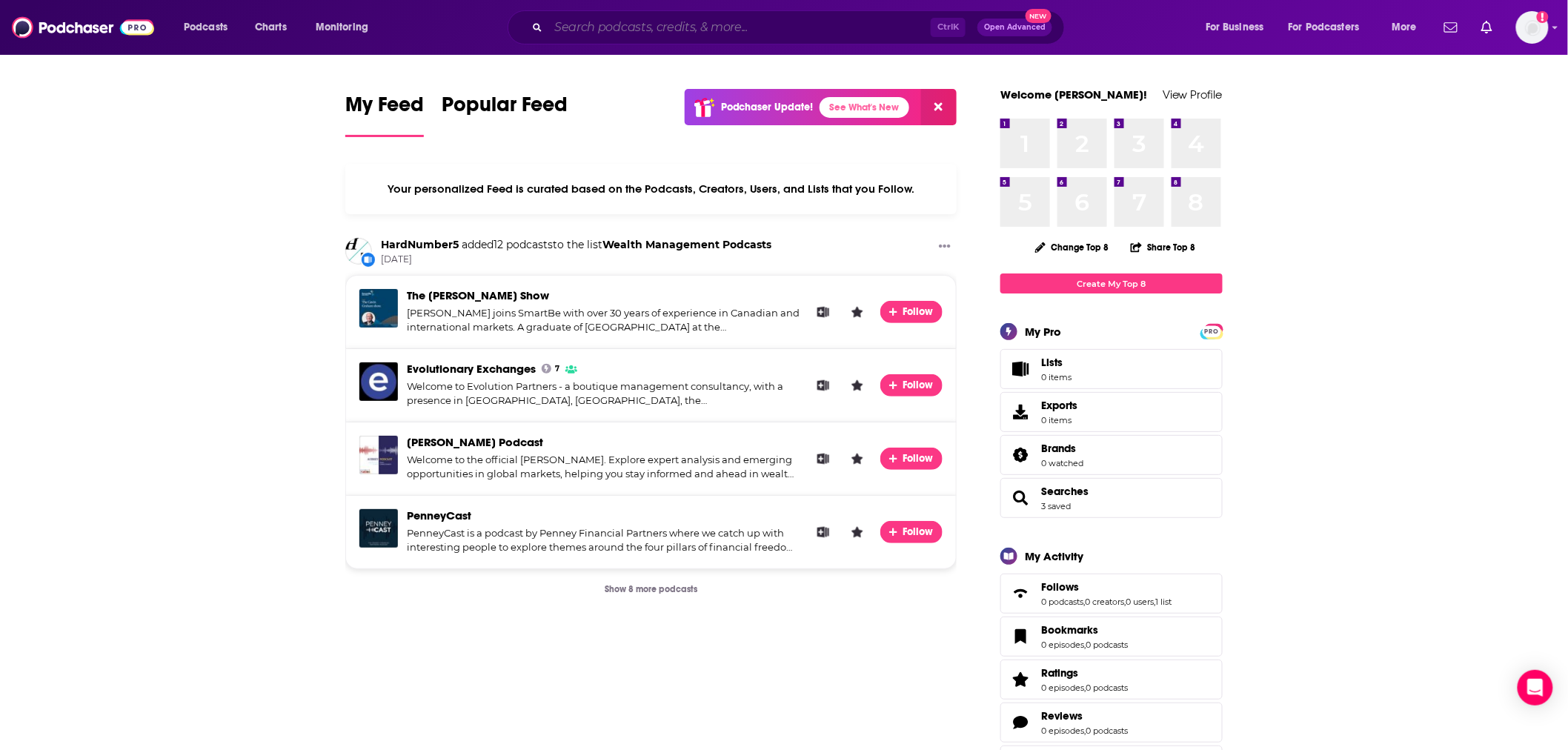
click at [604, 28] on input "Search podcasts, credits, & more..." at bounding box center [740, 27] width 383 height 24
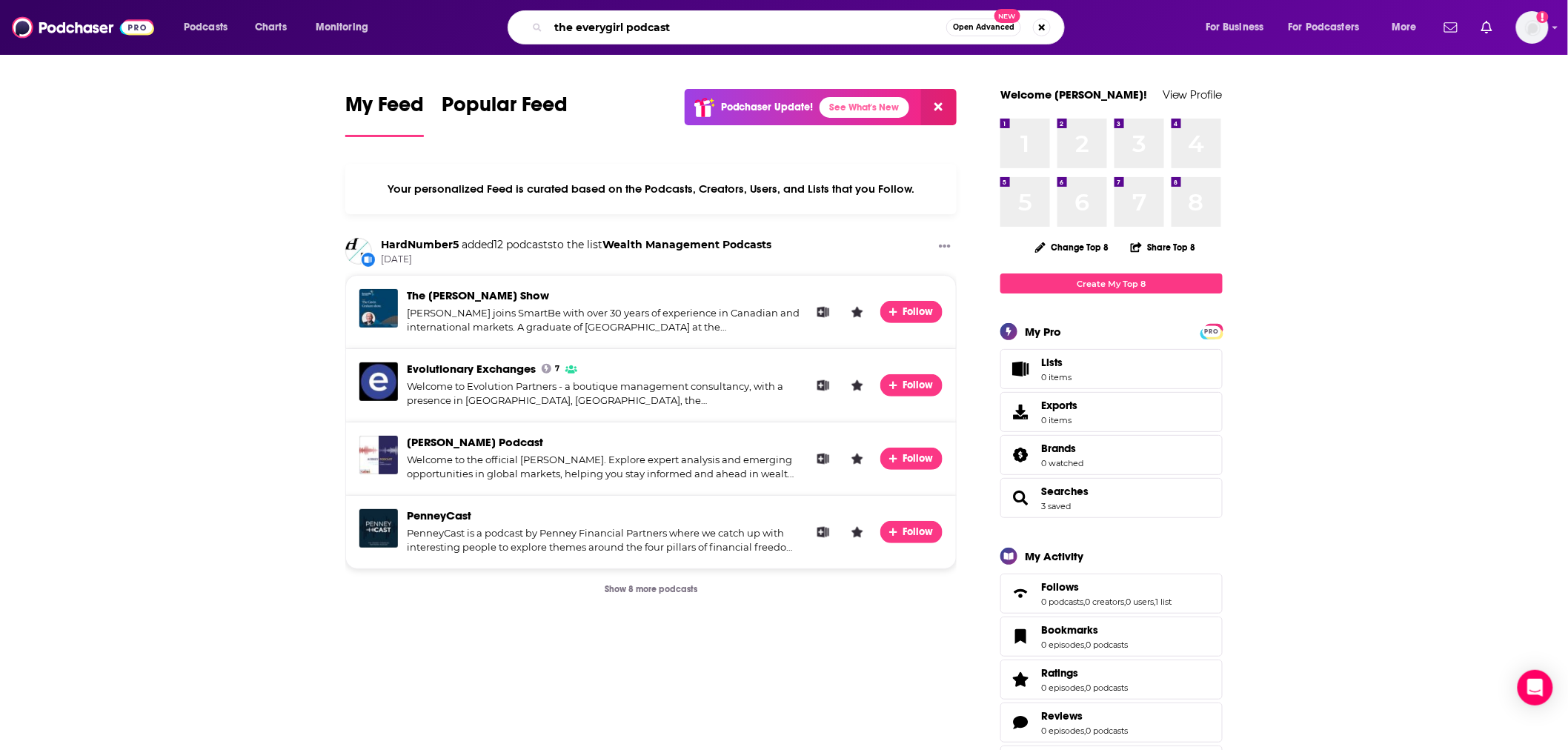
type input "the everygirl podcast"
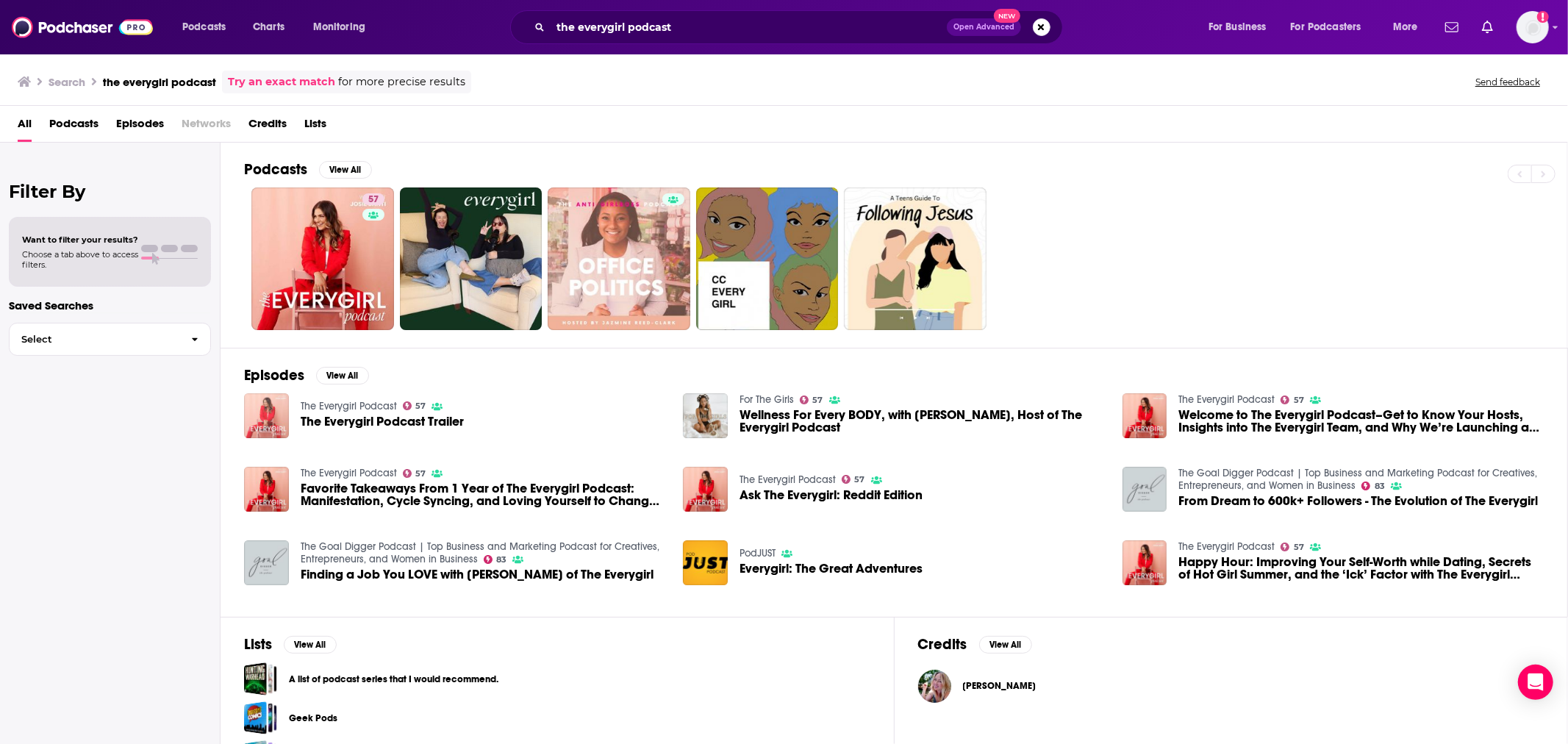
click at [253, 419] on img "The Everygirl Podcast Trailer" at bounding box center [266, 415] width 45 height 45
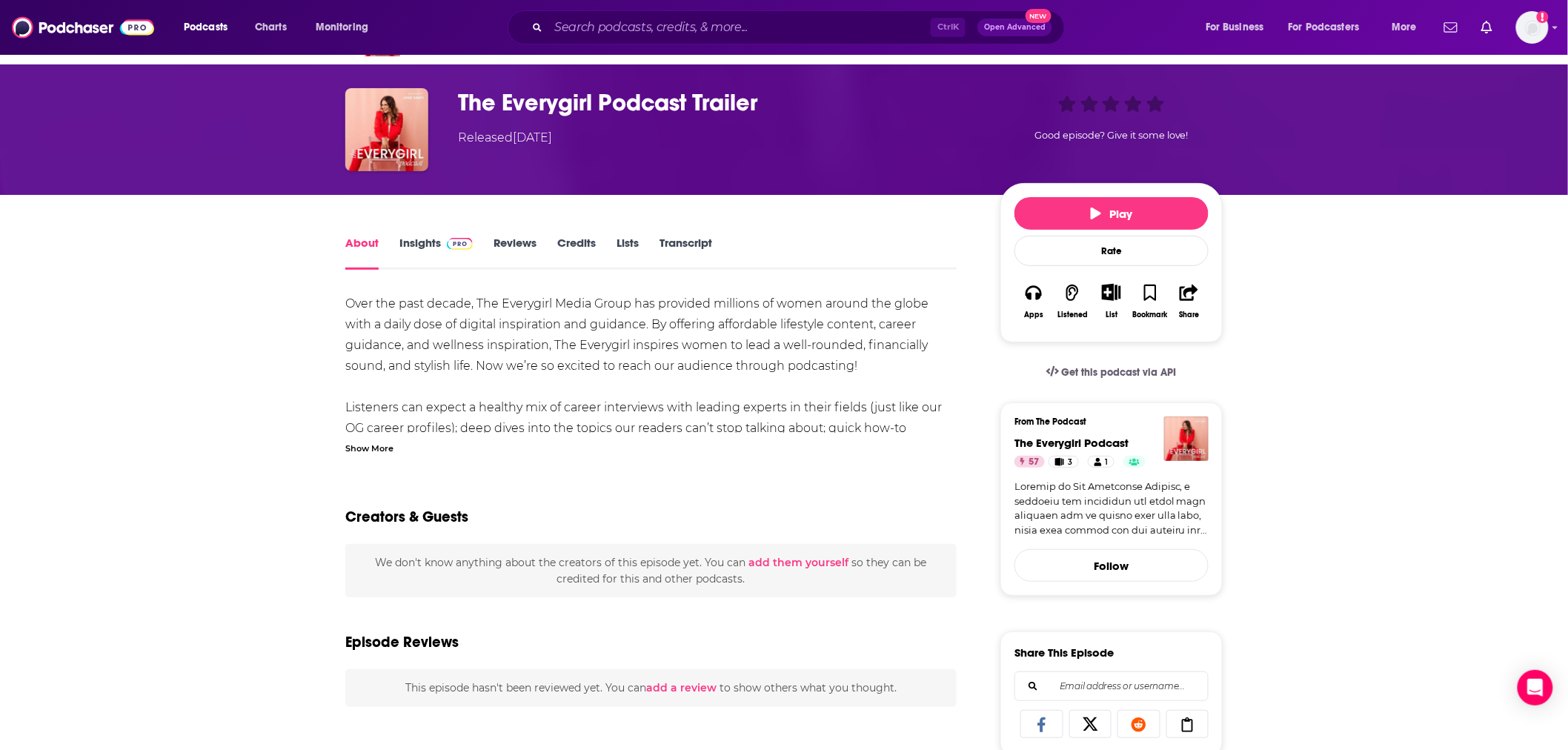
scroll to position [46, 0]
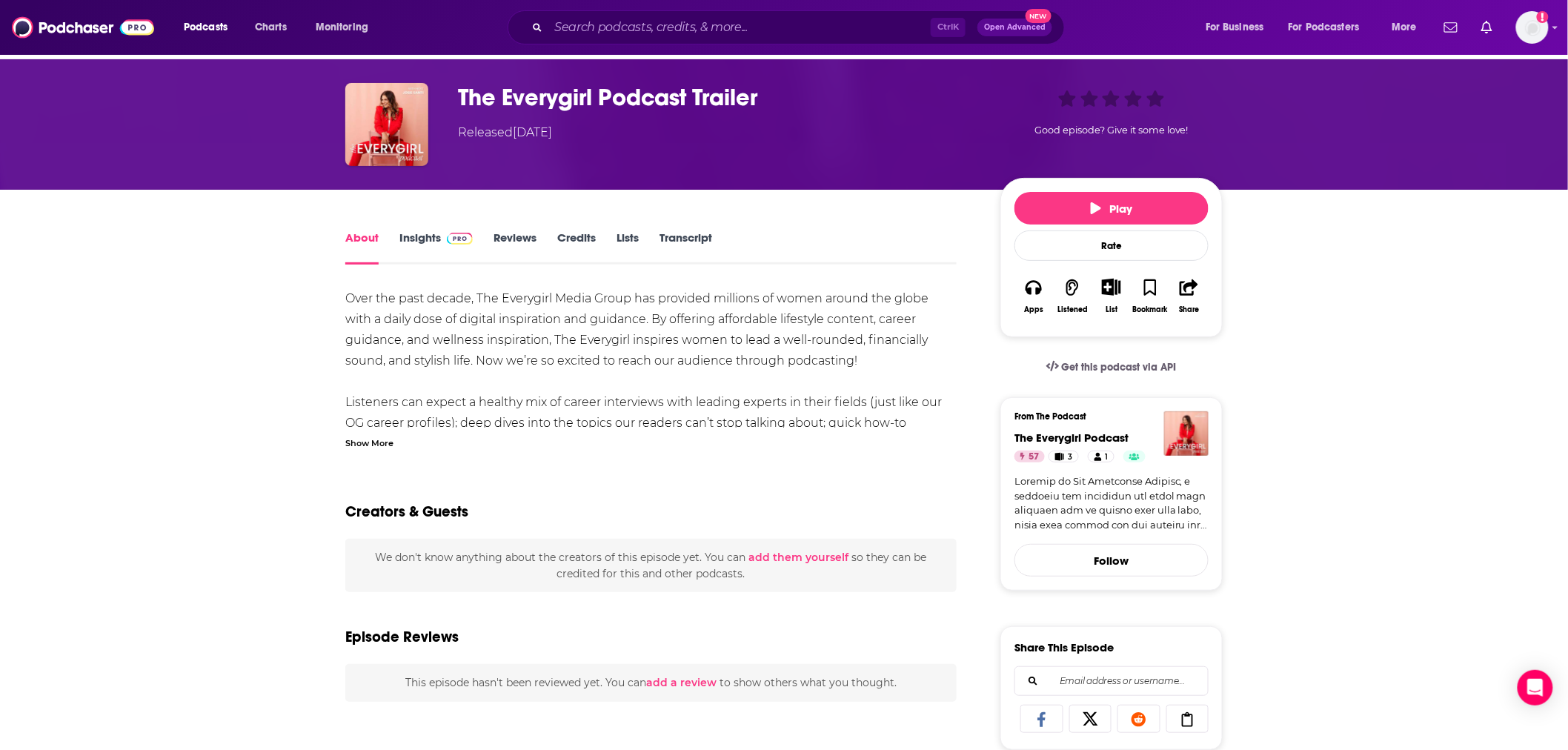
click at [380, 435] on div "Show More" at bounding box center [369, 442] width 48 height 14
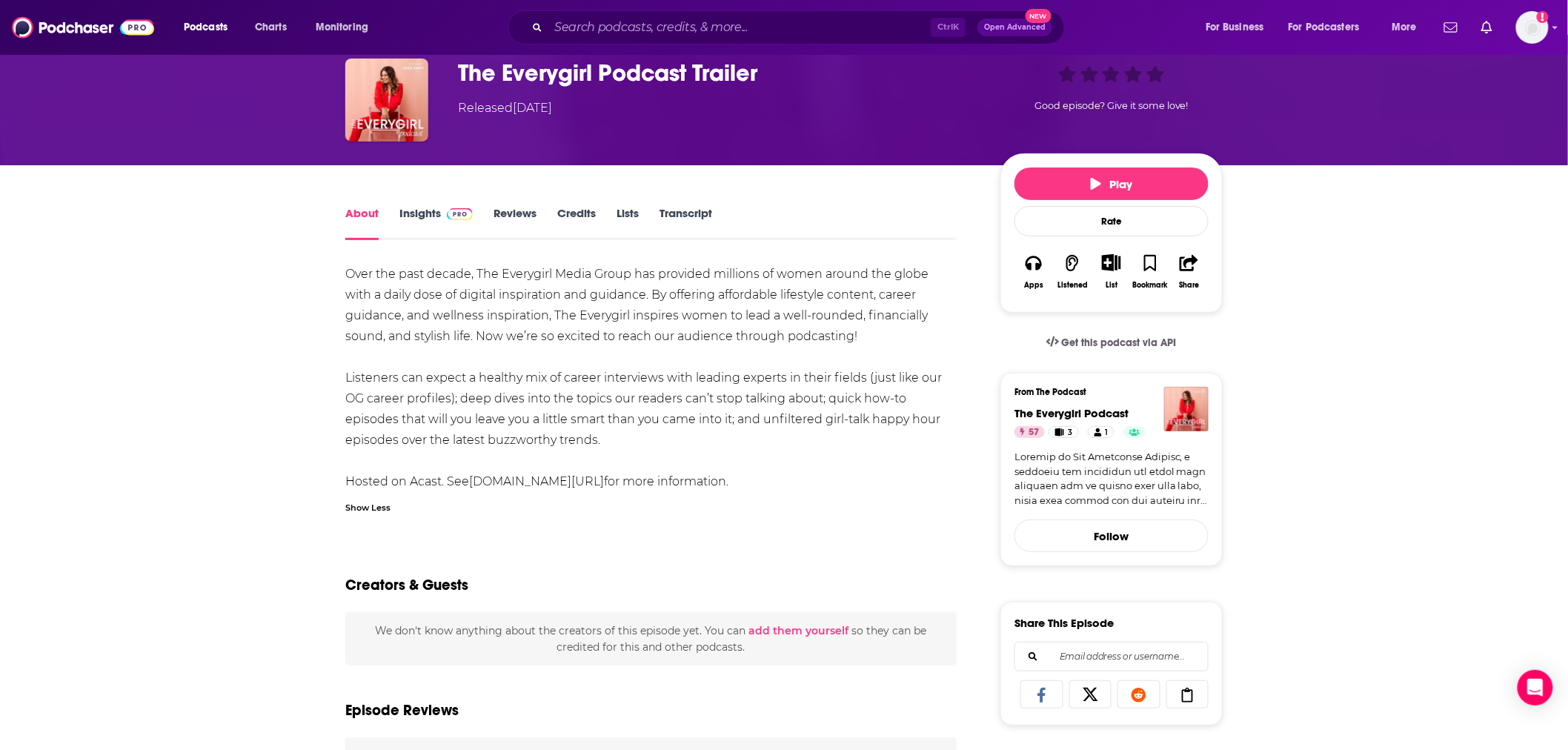
scroll to position [0, 0]
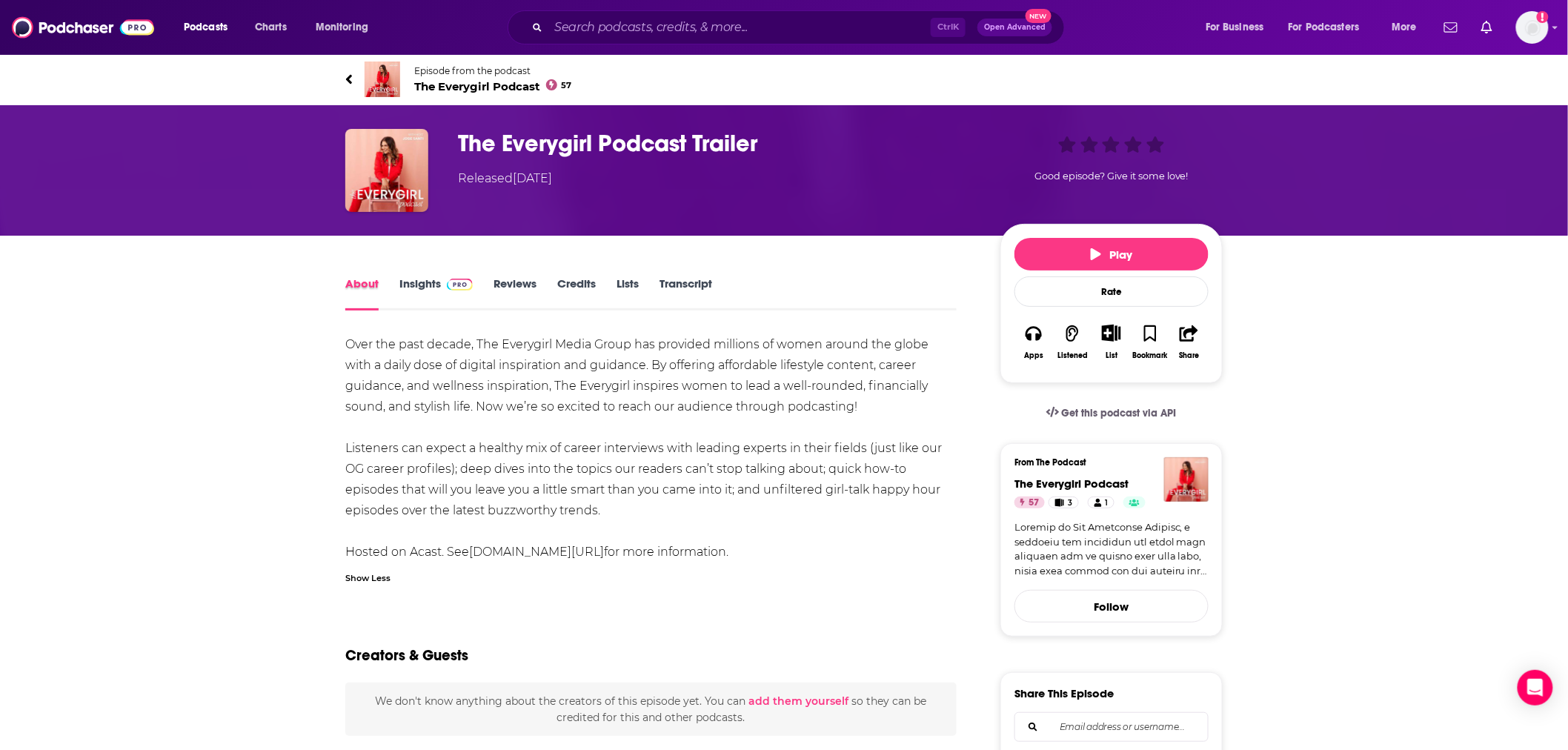
click at [391, 289] on div "About" at bounding box center [372, 294] width 55 height 34
click at [405, 279] on link "Insights" at bounding box center [436, 294] width 74 height 34
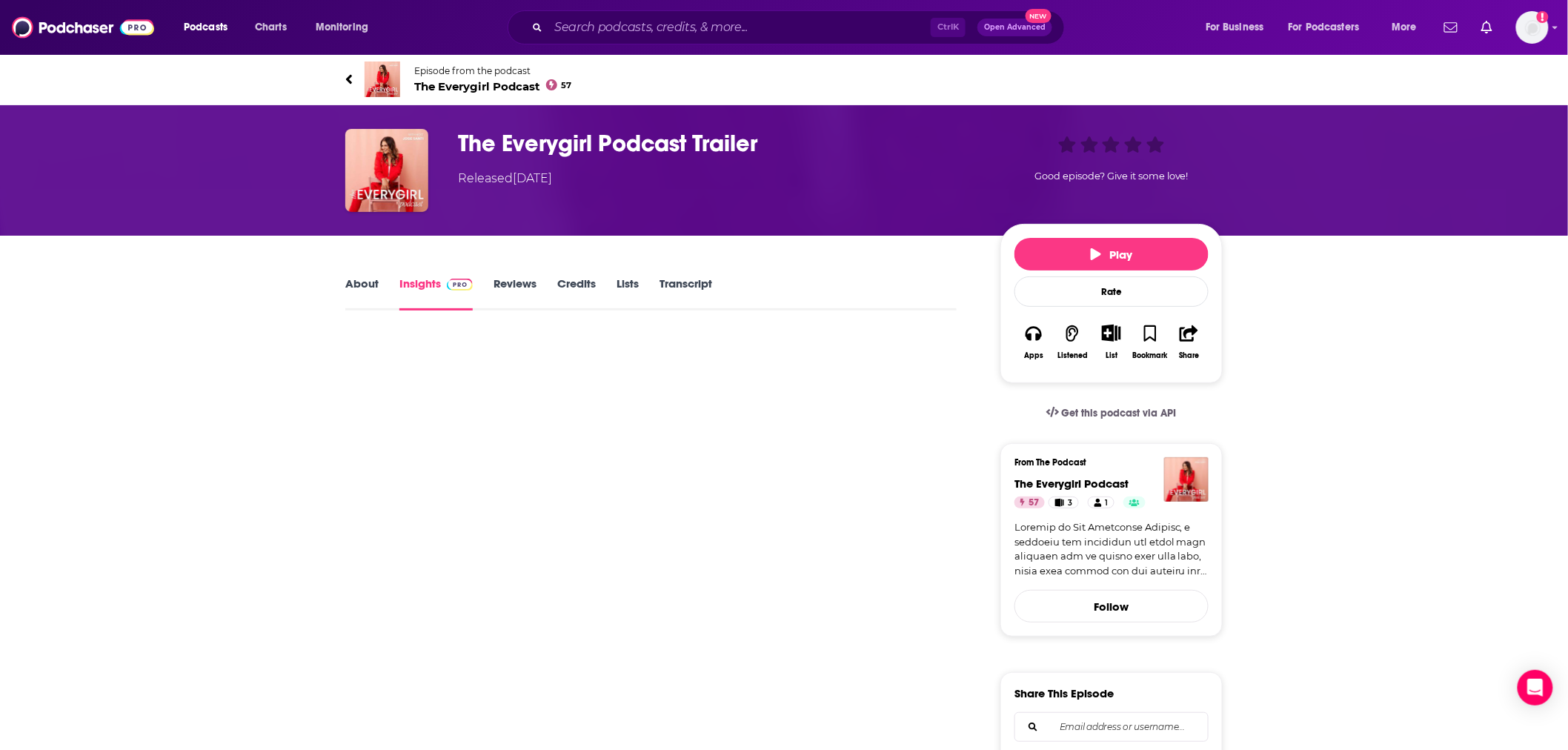
click at [442, 85] on span "The Everygirl Podcast 57" at bounding box center [493, 86] width 158 height 14
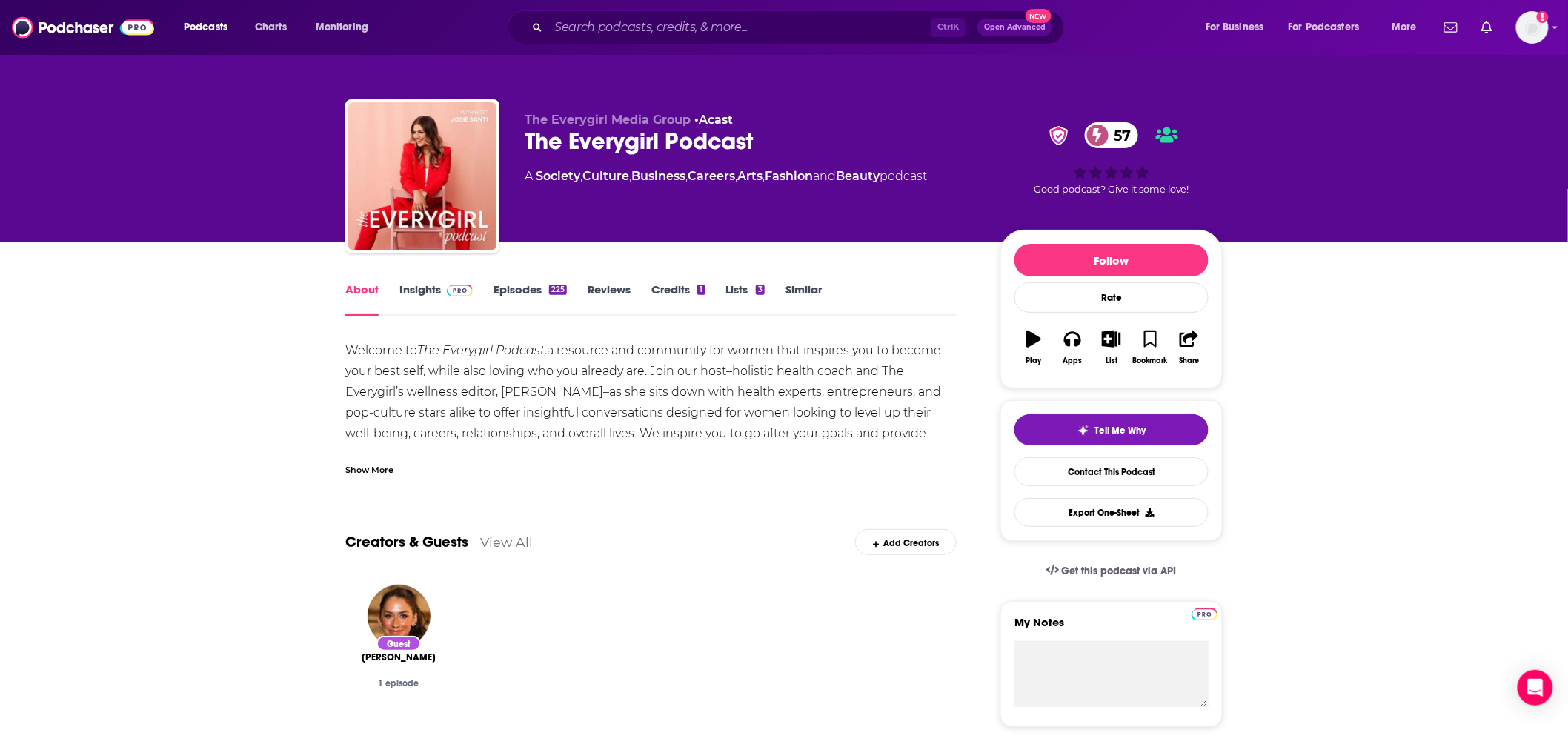
click at [430, 294] on link "Insights" at bounding box center [436, 299] width 74 height 34
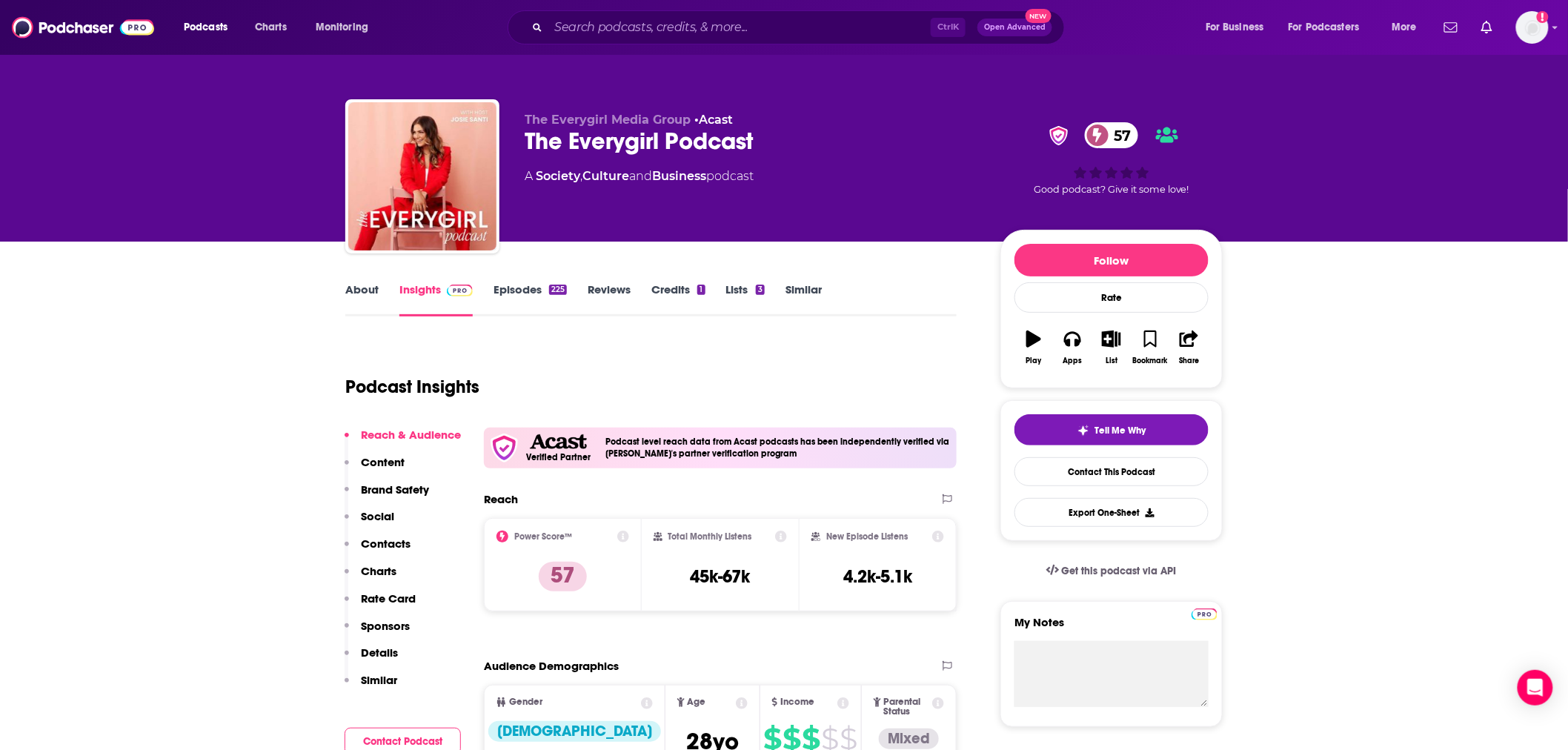
click at [526, 291] on link "Episodes 225" at bounding box center [530, 299] width 74 height 34
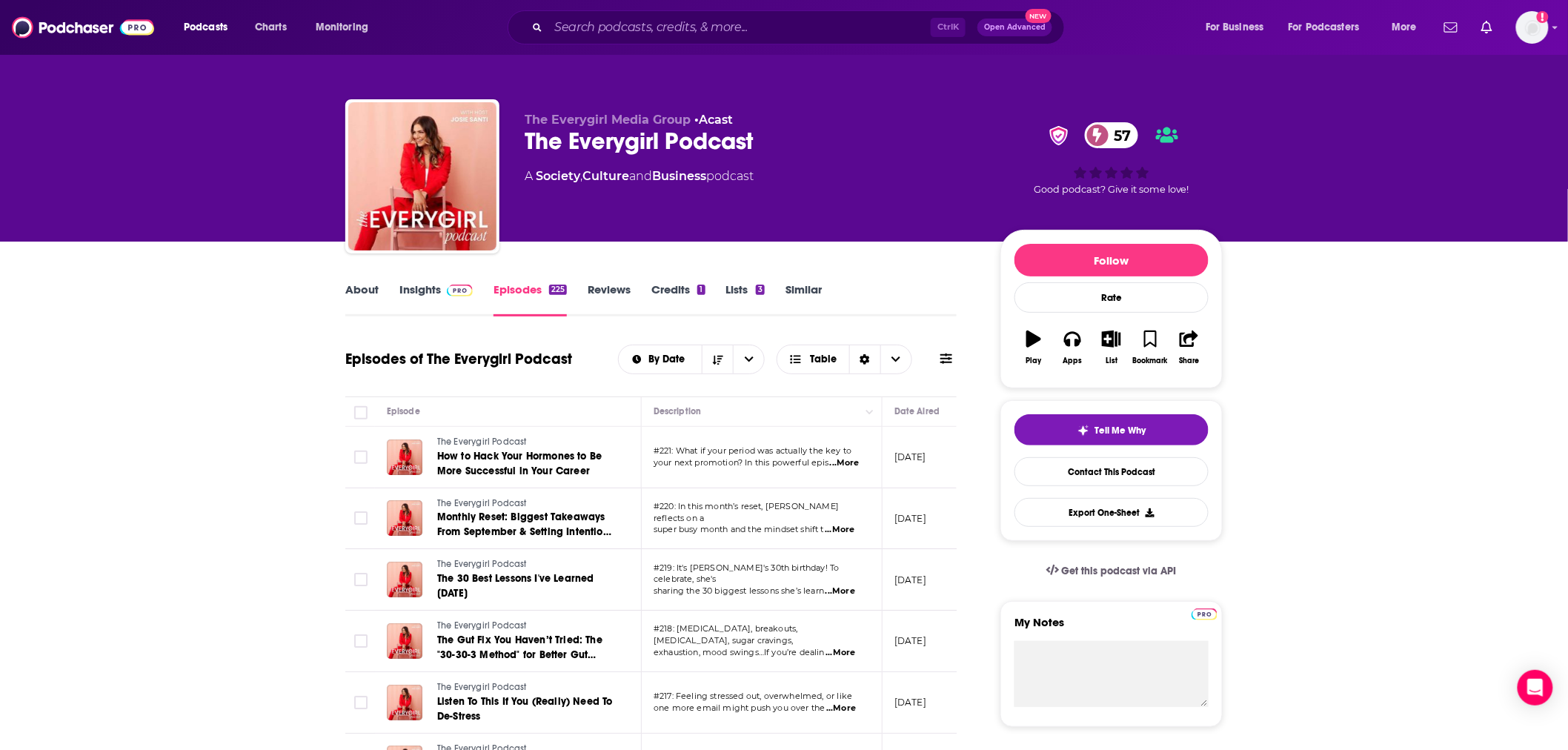
click at [419, 291] on link "Insights" at bounding box center [436, 299] width 74 height 34
